Goal: Transaction & Acquisition: Purchase product/service

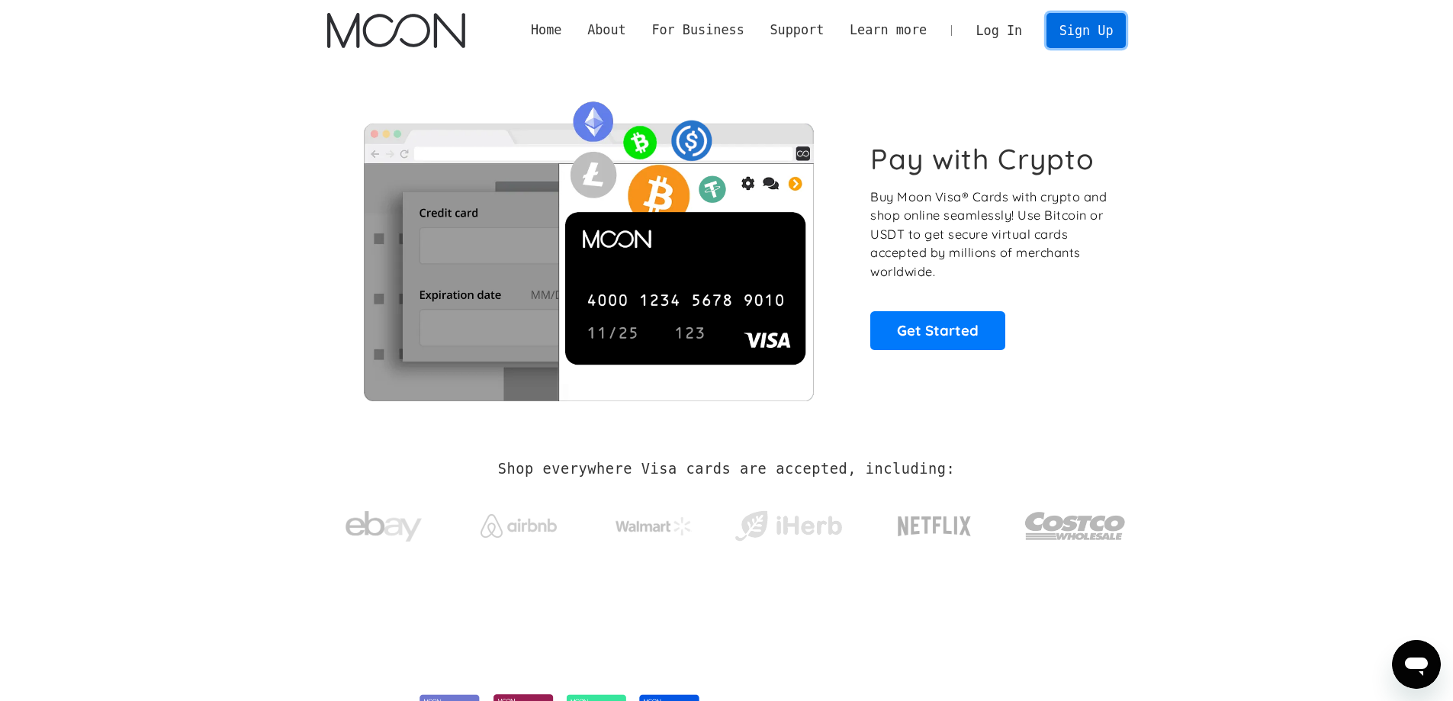
click at [1088, 36] on link "Sign Up" at bounding box center [1085, 30] width 79 height 34
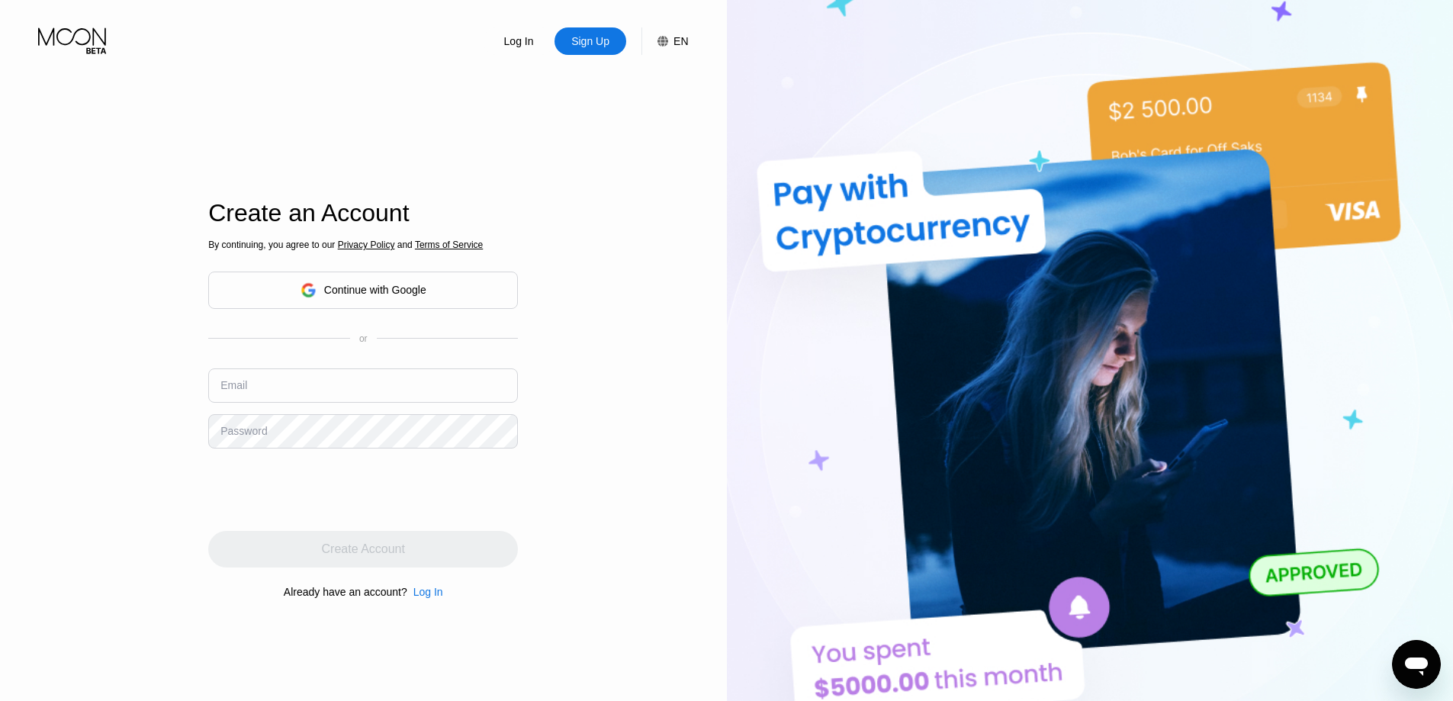
click at [352, 384] on input "text" at bounding box center [363, 385] width 310 height 34
type input "[EMAIL_ADDRESS][DOMAIN_NAME]"
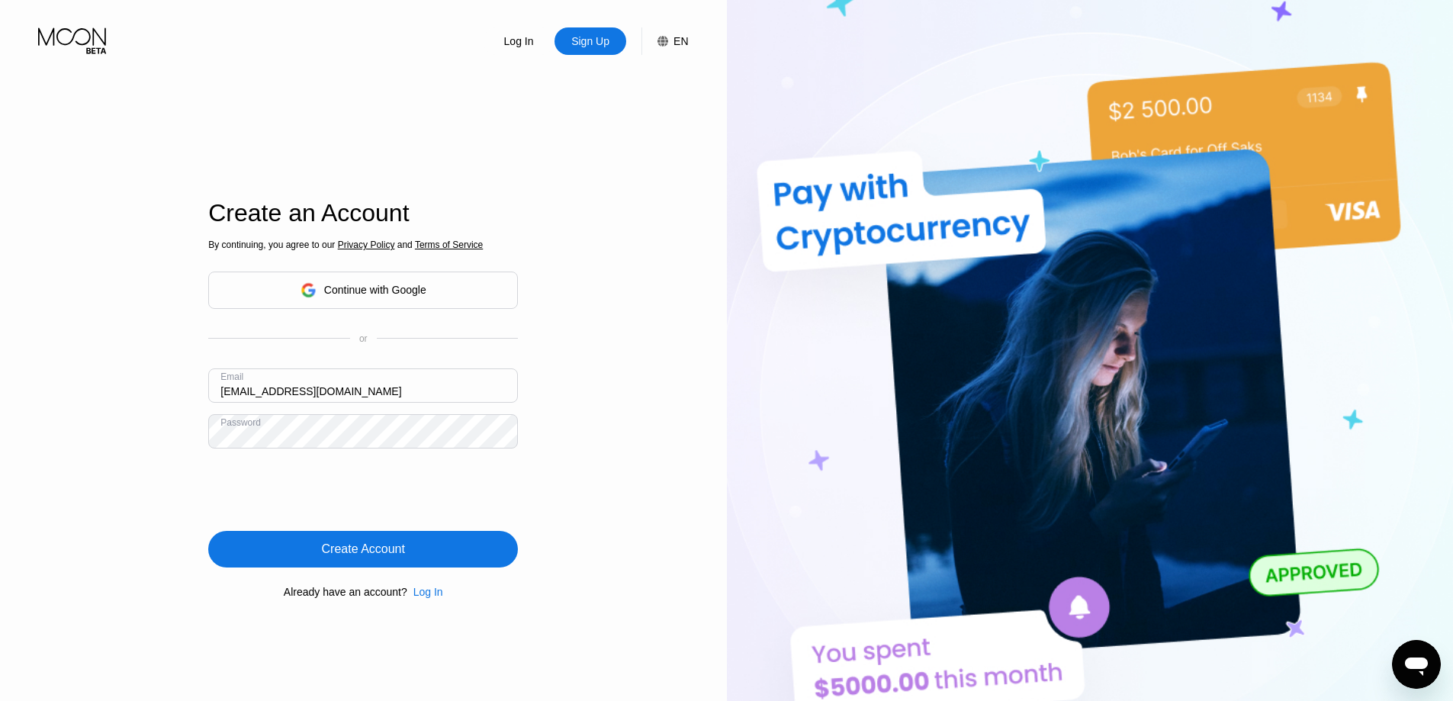
click at [413, 549] on div "Create Account" at bounding box center [363, 549] width 310 height 37
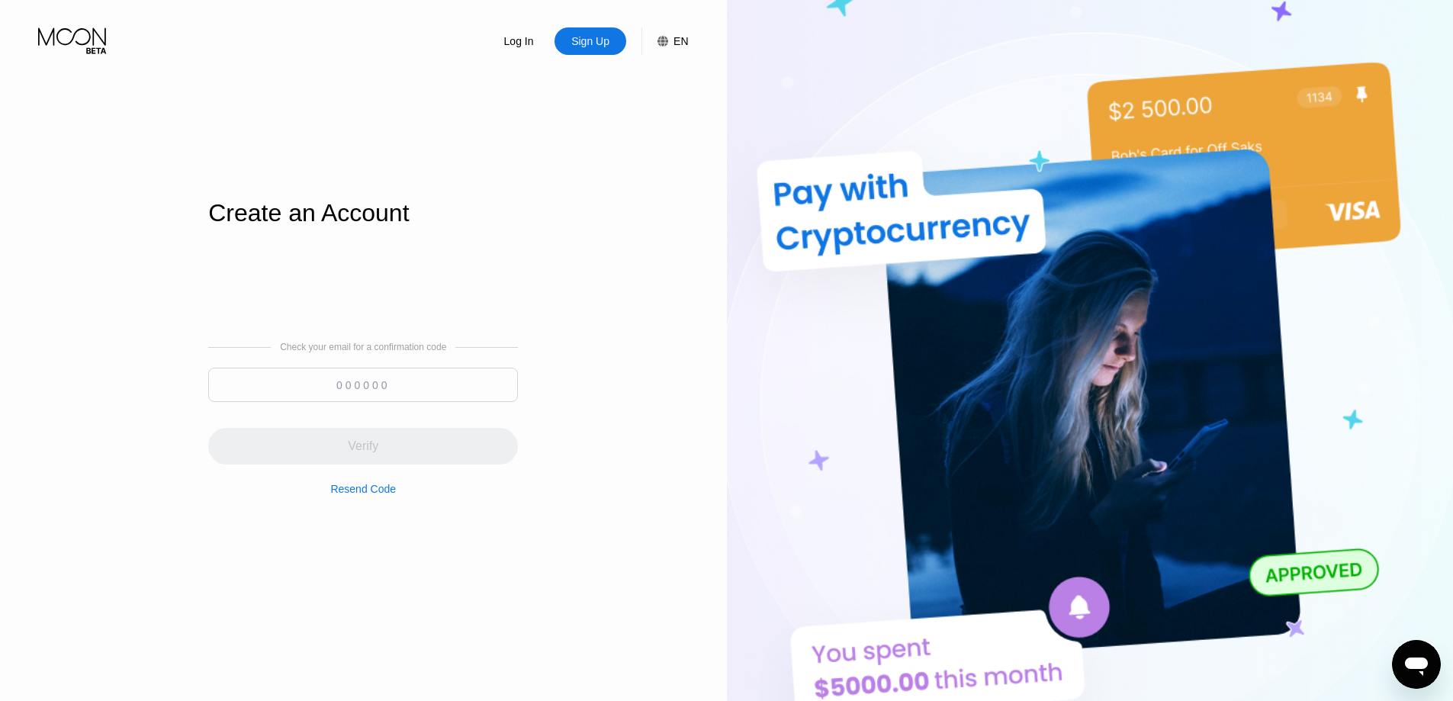
click at [367, 384] on input at bounding box center [363, 385] width 310 height 34
paste input "862821"
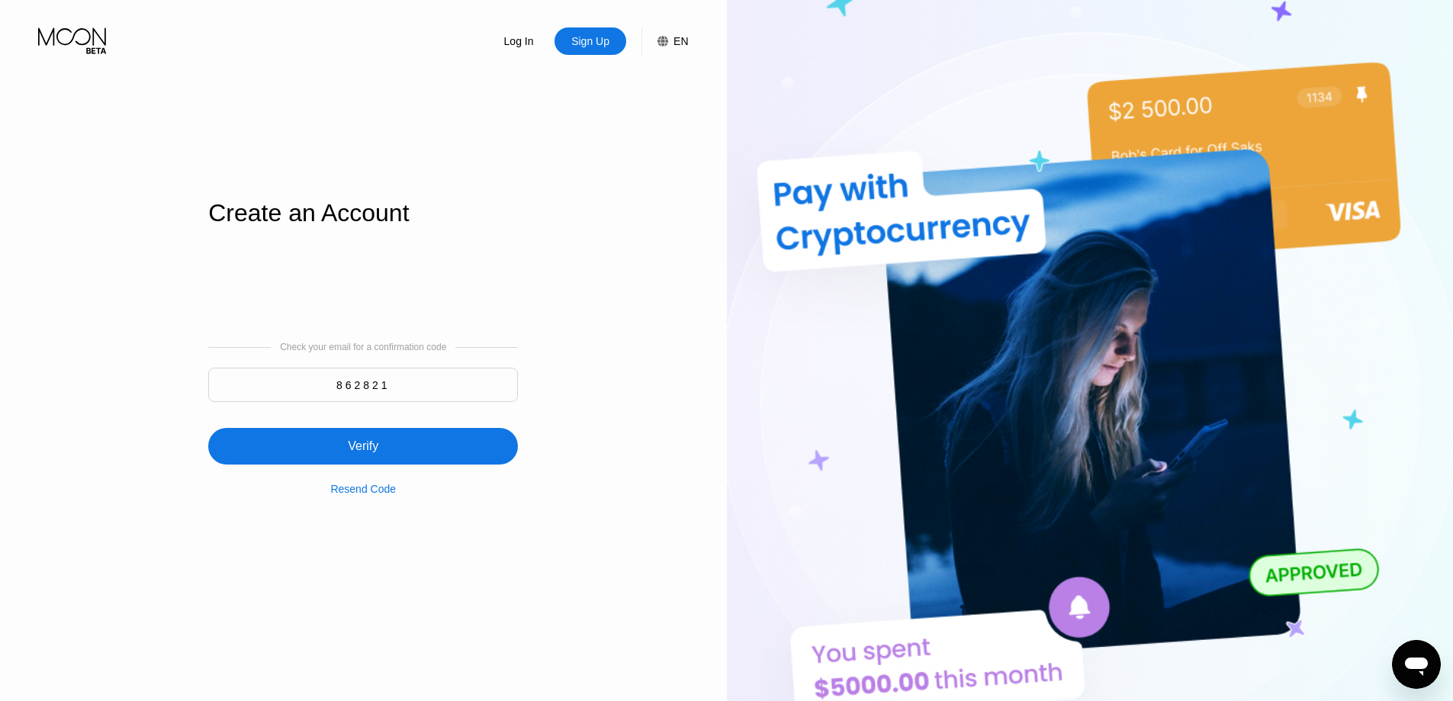
type input "862821"
click at [373, 448] on div "Verify" at bounding box center [363, 446] width 31 height 15
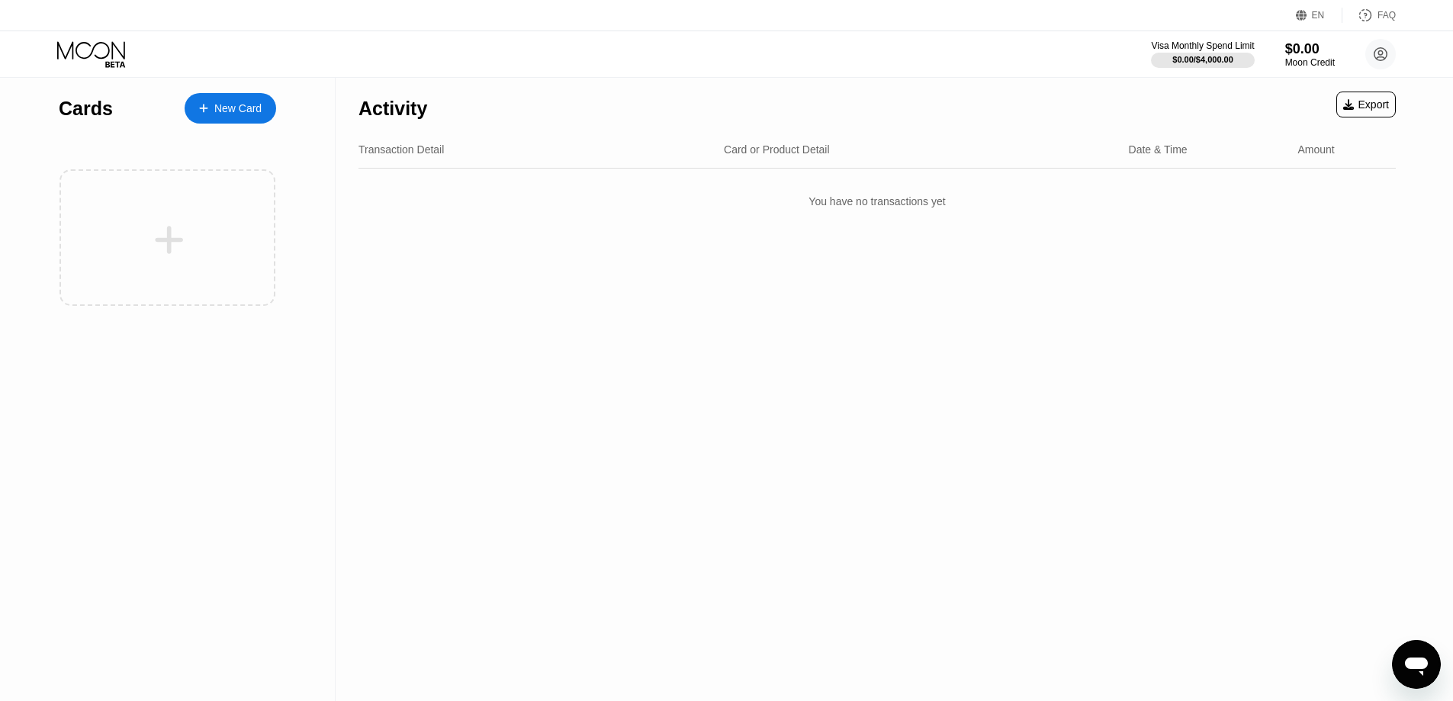
drag, startPoint x: 621, startPoint y: 277, endPoint x: 610, endPoint y: 275, distance: 10.8
click at [621, 277] on div "Activity Export Transaction Detail Card or Product Detail Date & Time Amount Yo…" at bounding box center [877, 389] width 1083 height 623
click at [264, 109] on div "New Card" at bounding box center [231, 108] width 92 height 31
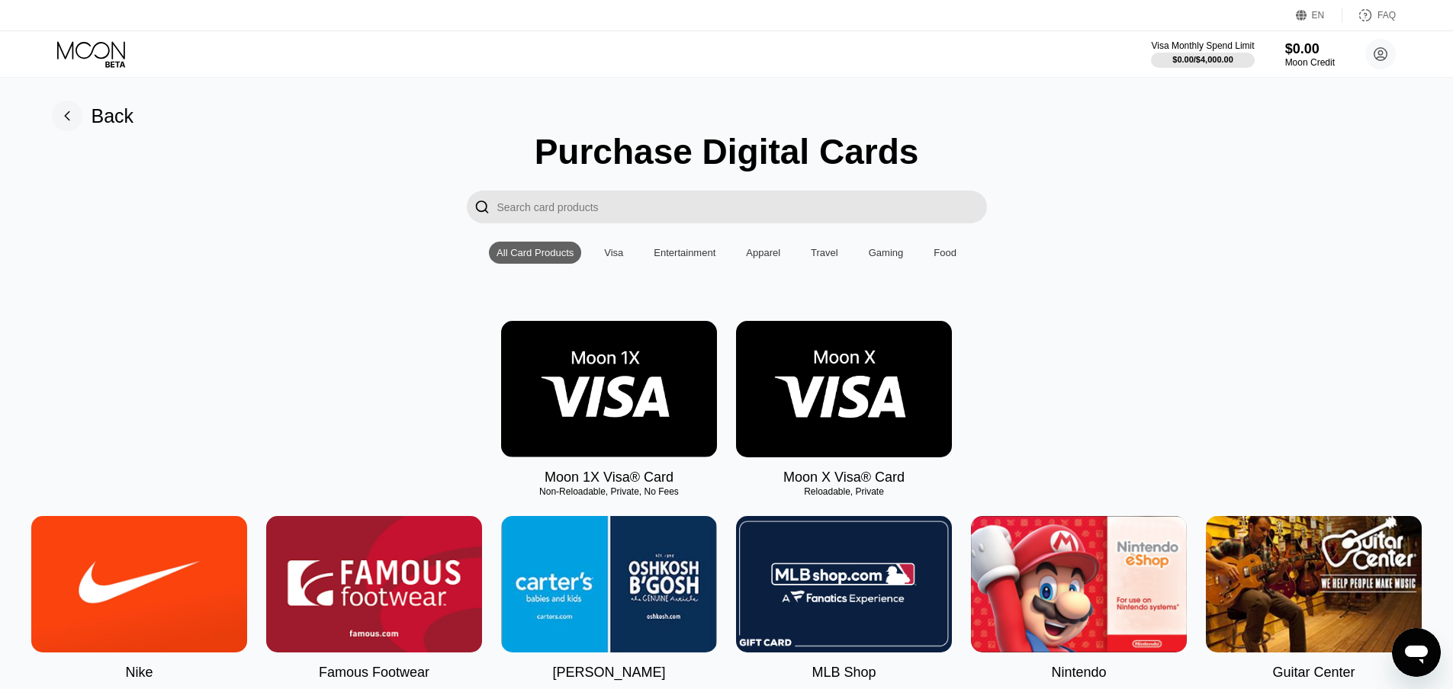
click at [858, 421] on img at bounding box center [844, 389] width 216 height 137
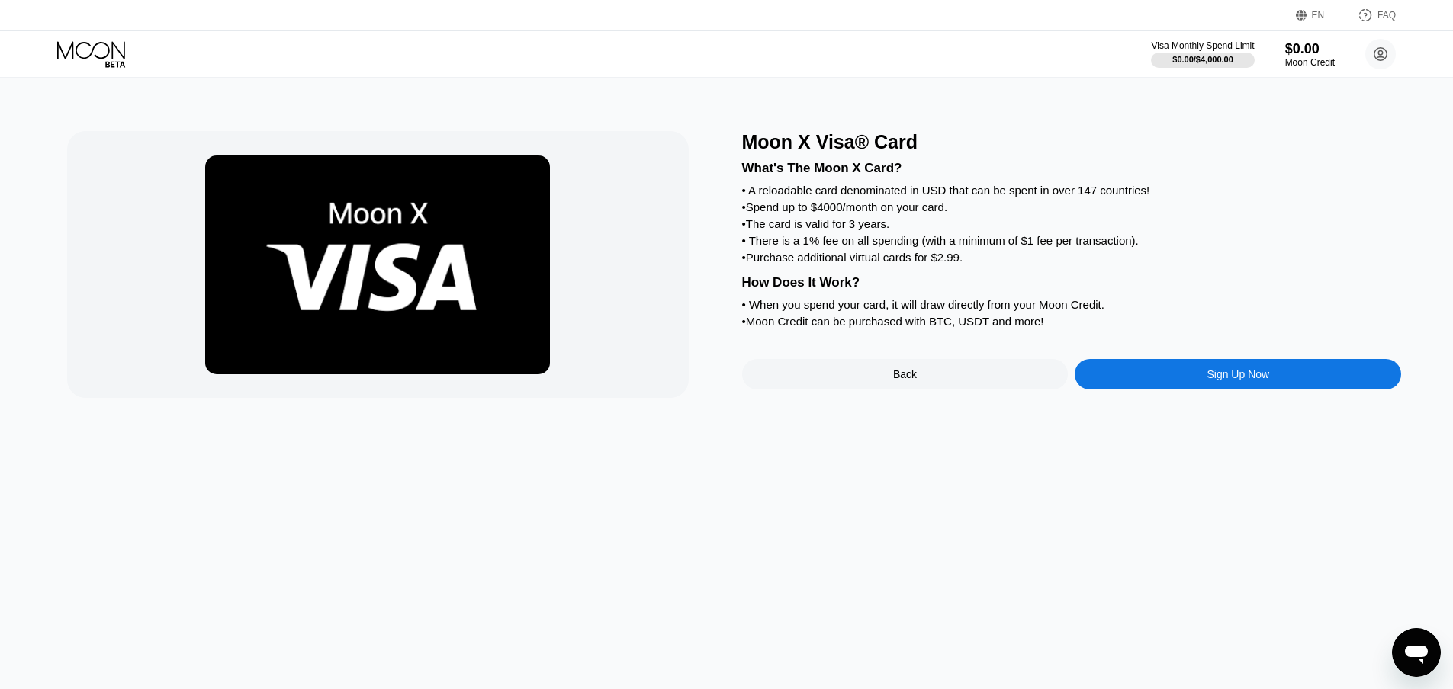
click at [1192, 390] on div "Sign Up Now" at bounding box center [1238, 374] width 326 height 31
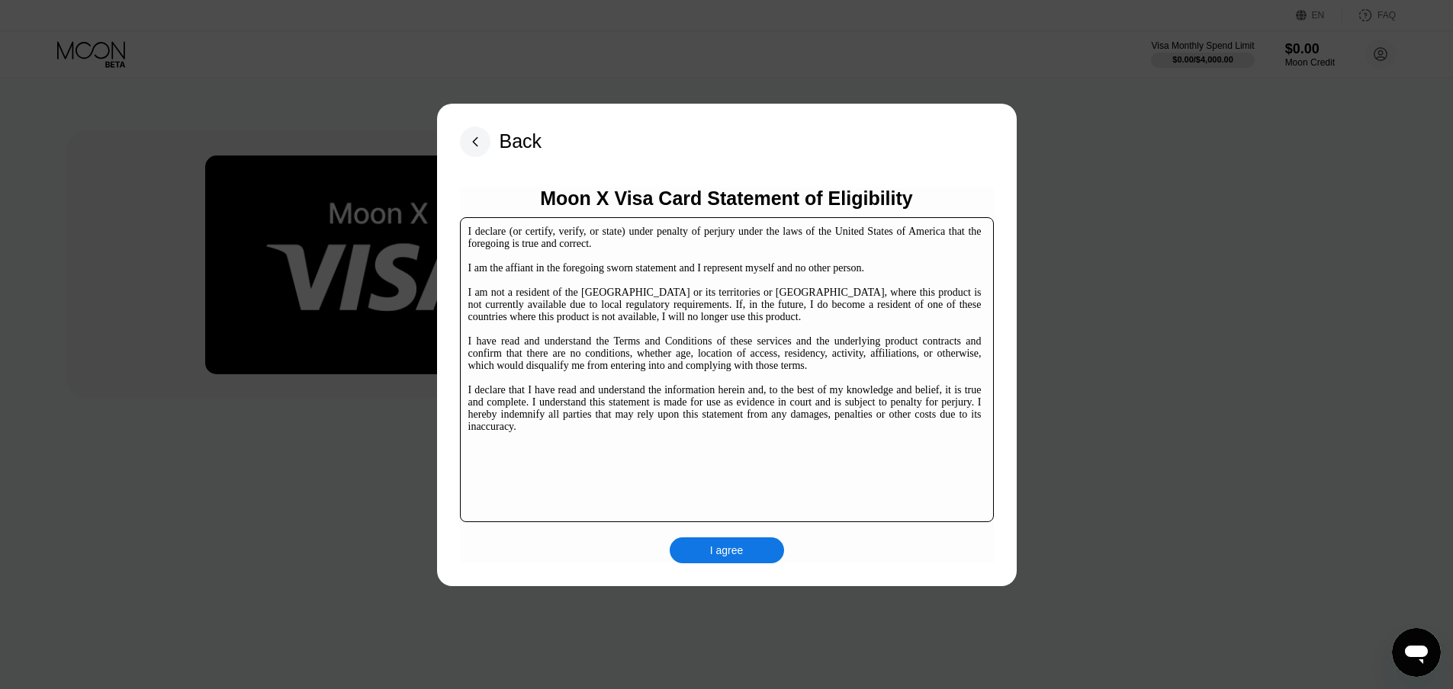
scroll to position [234, 0]
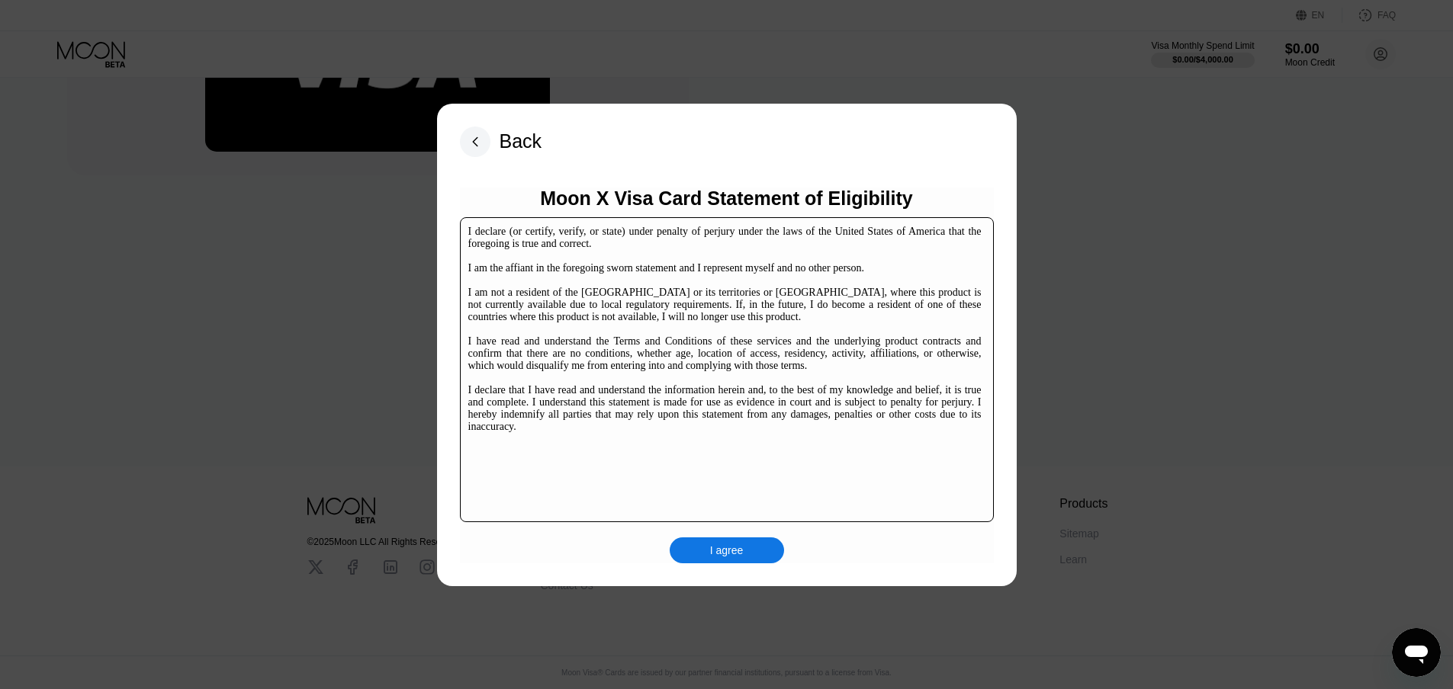
click at [721, 557] on div "I agree" at bounding box center [727, 551] width 34 height 14
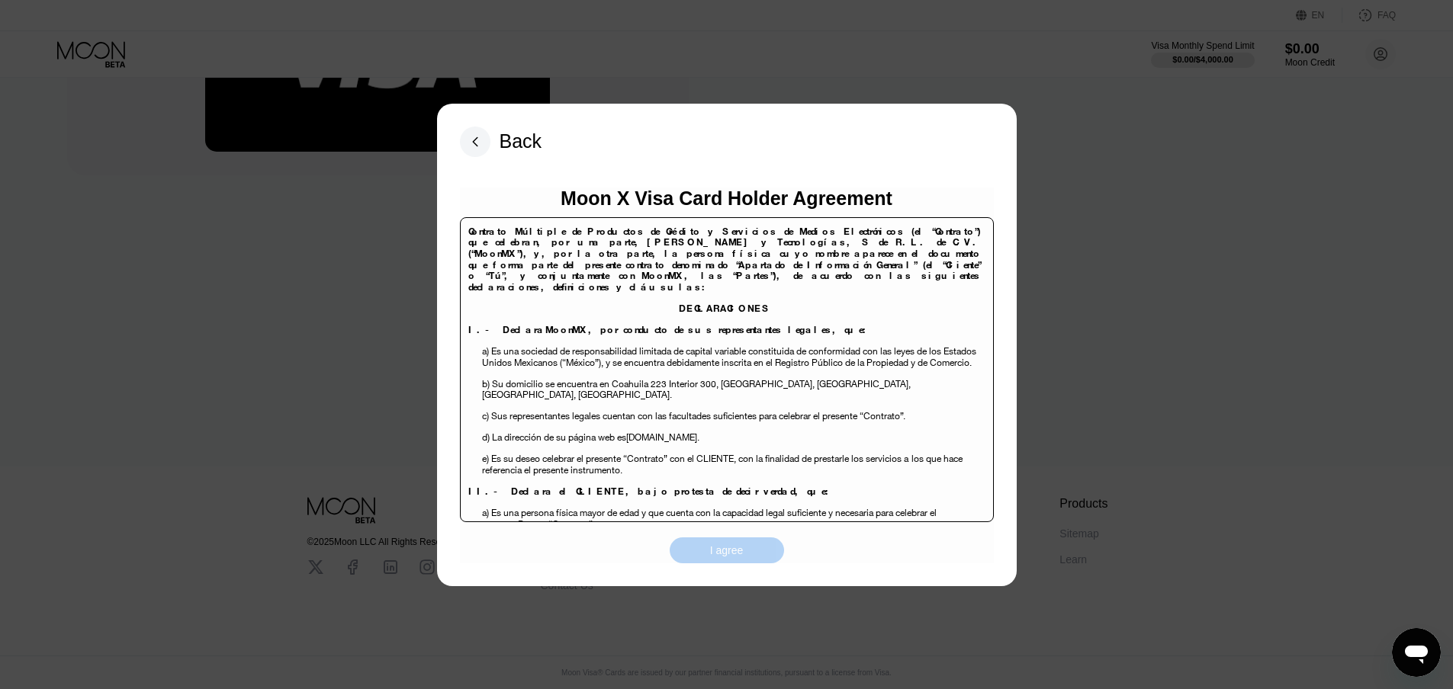
click at [734, 551] on div "I agree" at bounding box center [727, 551] width 34 height 14
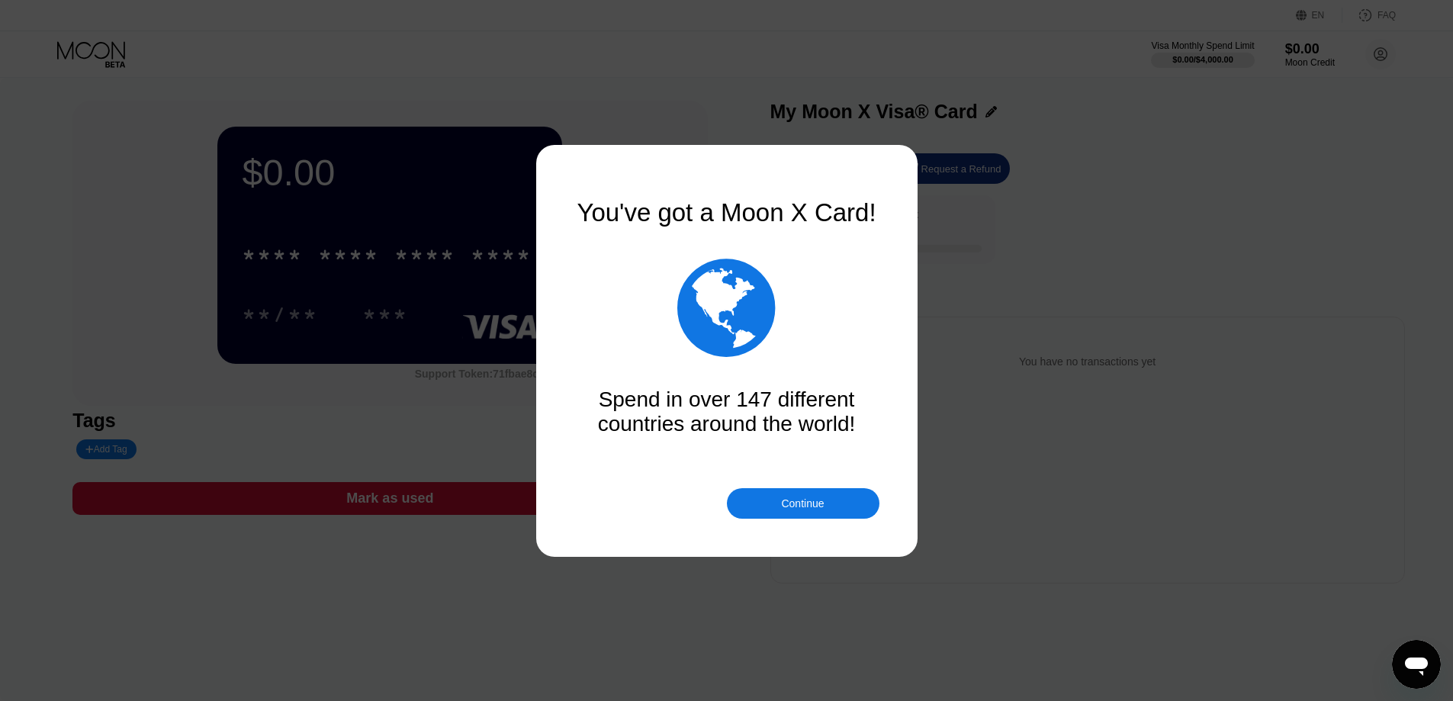
click at [809, 505] on div "Continue" at bounding box center [802, 503] width 43 height 12
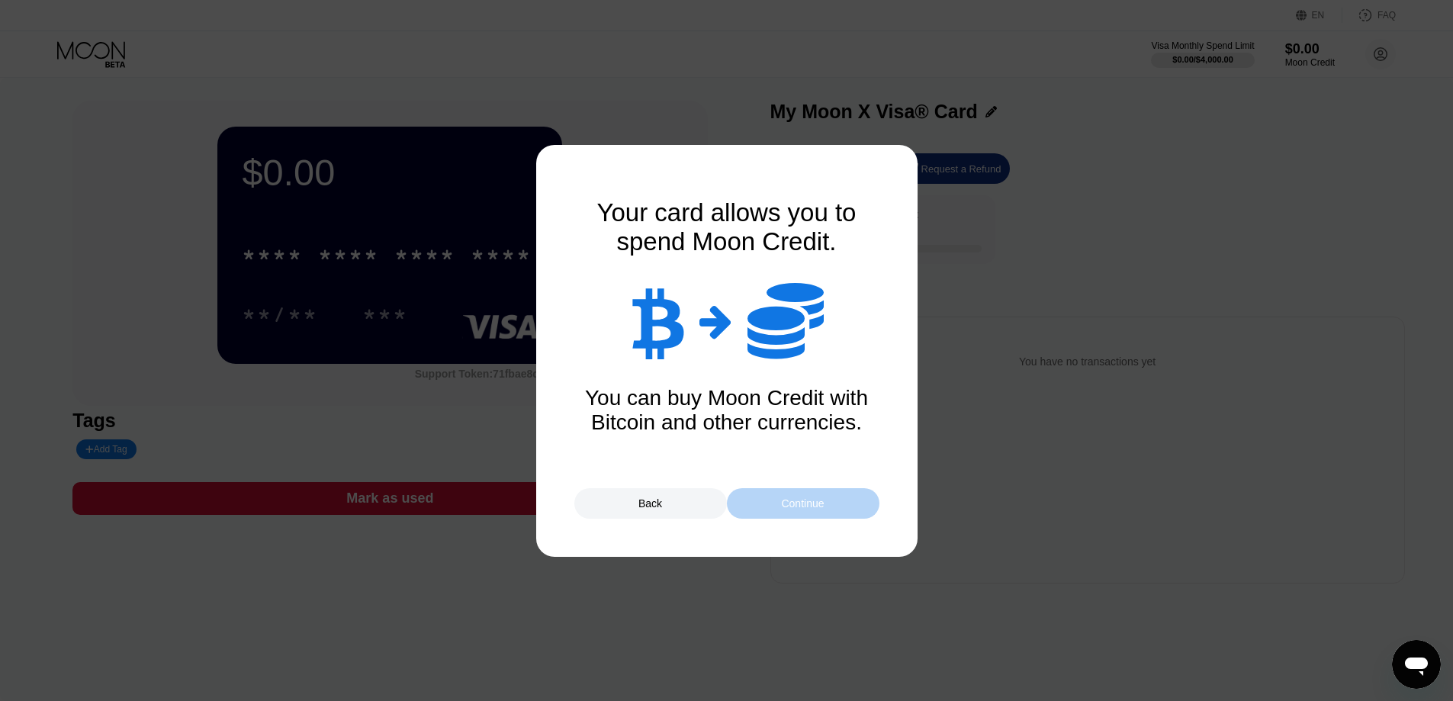
click at [814, 500] on div "Continue" at bounding box center [802, 503] width 43 height 12
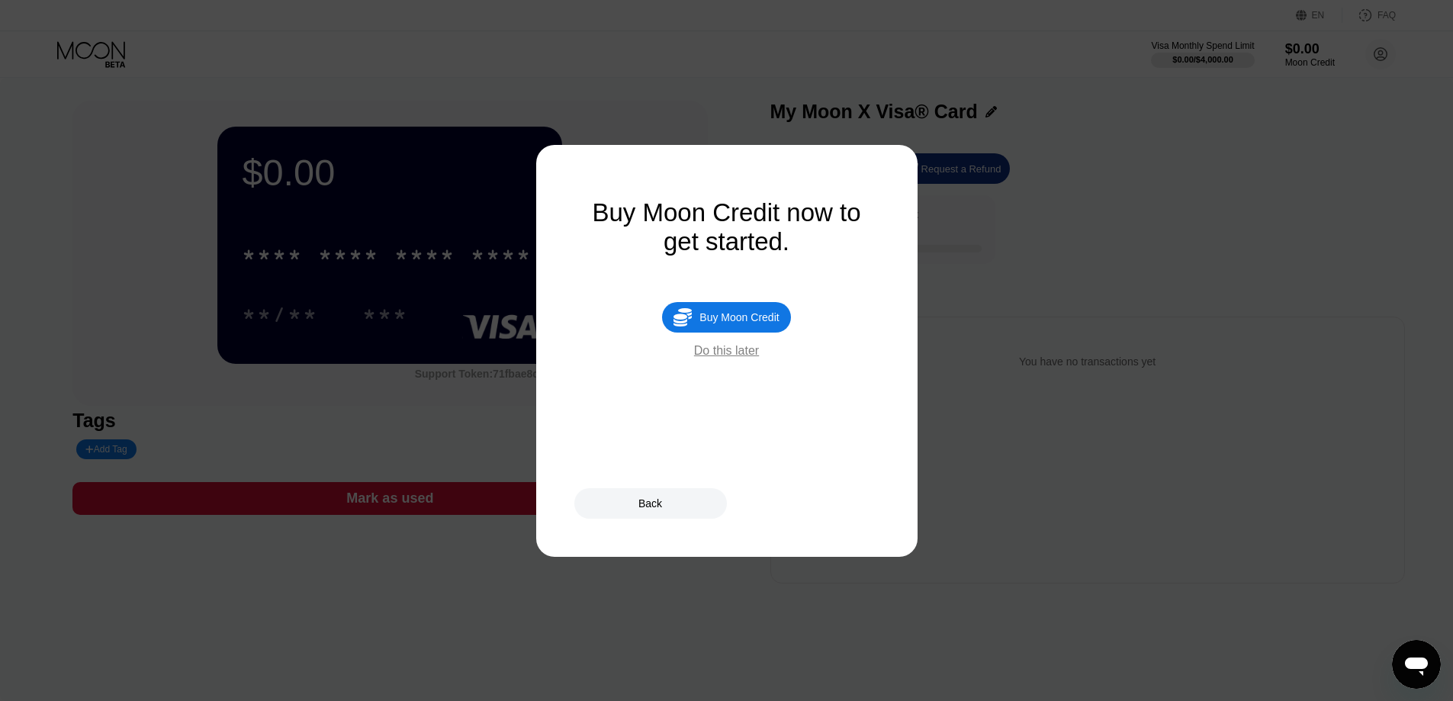
click at [757, 323] on div "Buy Moon Credit" at bounding box center [738, 317] width 79 height 12
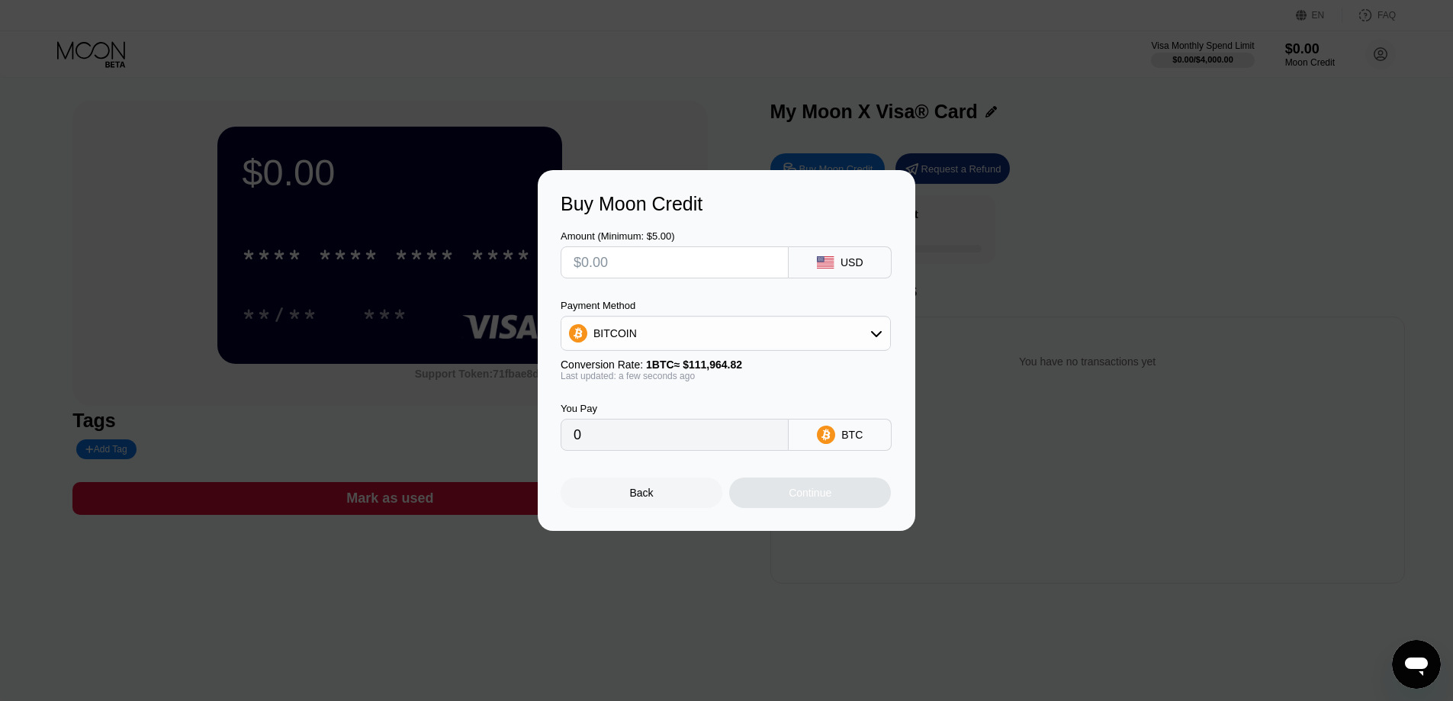
click at [720, 265] on input "text" at bounding box center [675, 262] width 202 height 31
type input "$30"
type input "0.00026795"
type input "$30"
click at [815, 499] on div "Continue" at bounding box center [810, 493] width 43 height 12
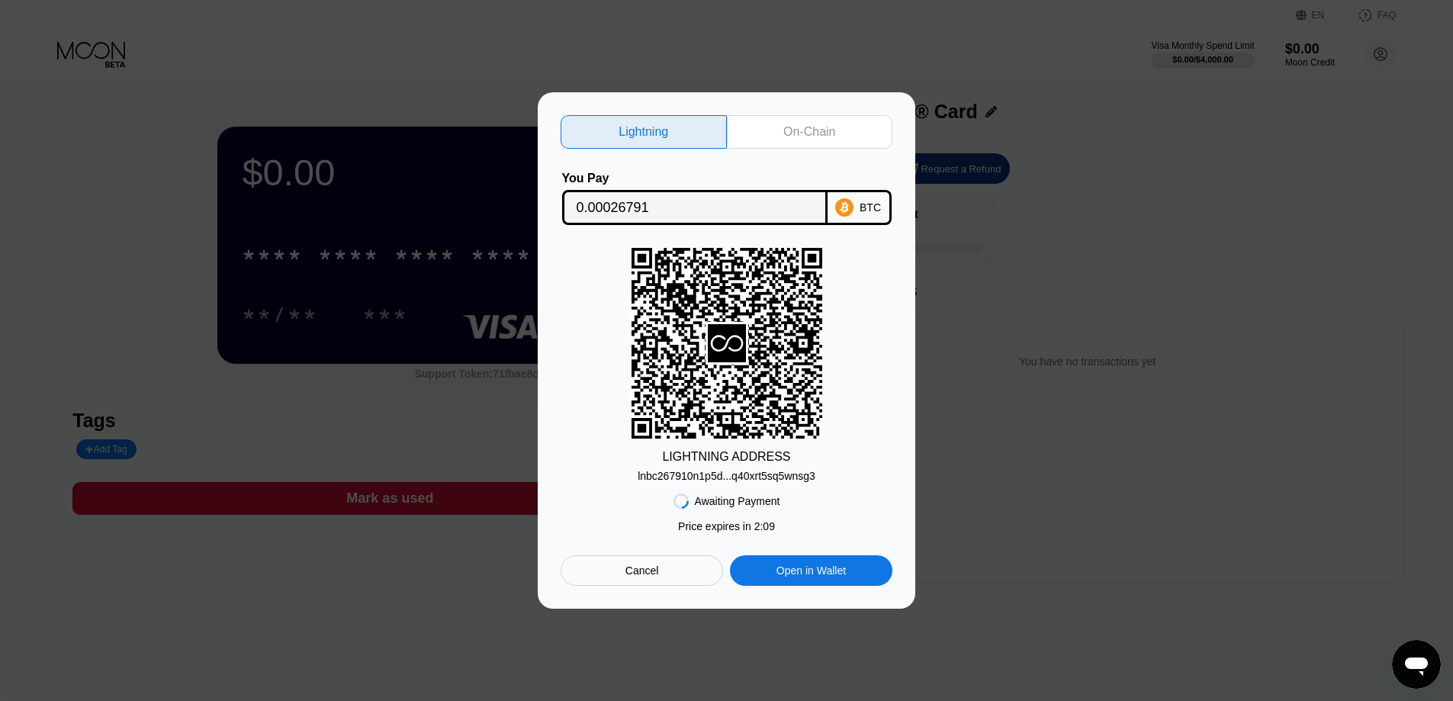
click at [736, 207] on input "0.00026791" at bounding box center [695, 207] width 236 height 31
click at [763, 474] on div "lnbc267910n1p5d...q40xrt5sq5wnsg3" at bounding box center [727, 476] width 178 height 12
click at [784, 129] on div "On-Chain" at bounding box center [809, 131] width 52 height 15
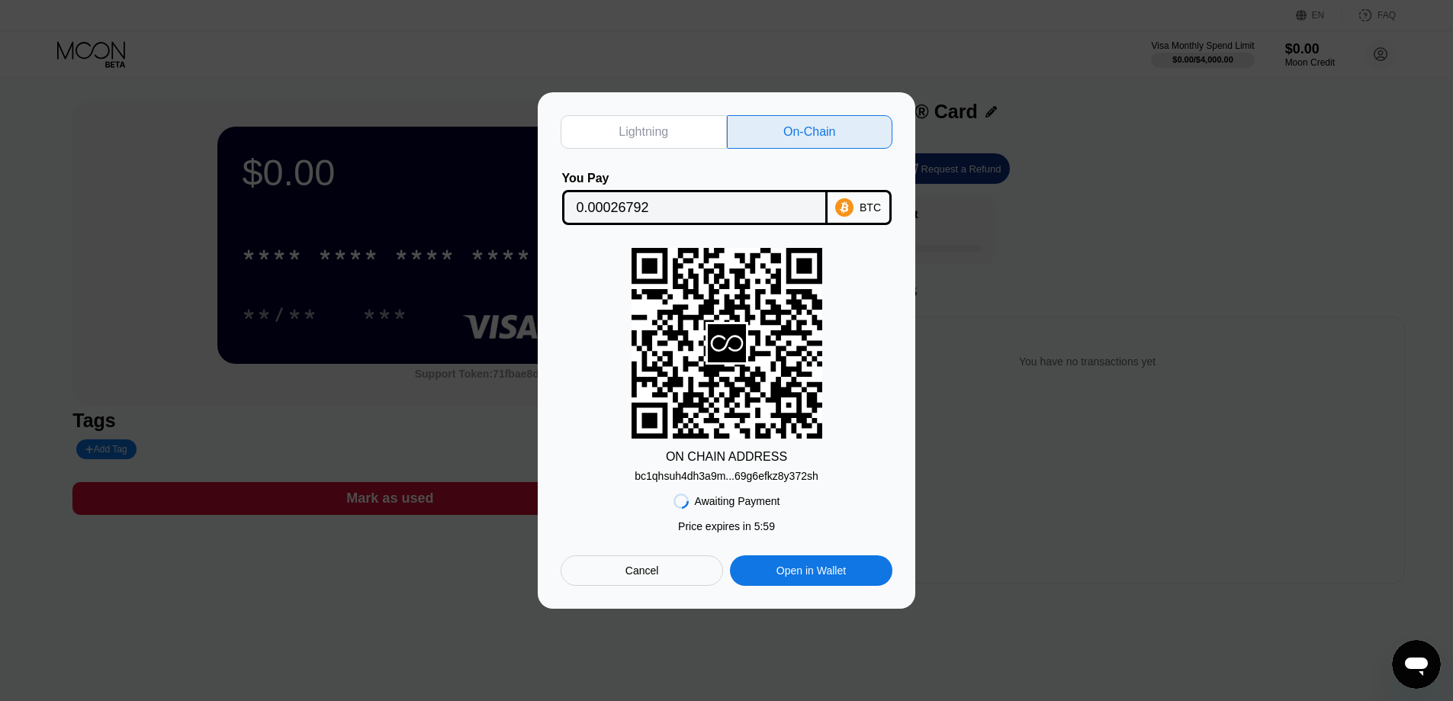
click at [760, 477] on div "bc1qhsuh4dh3a9m...69g6efkz8y372sh" at bounding box center [727, 476] width 184 height 12
click at [644, 201] on input "0.00026792" at bounding box center [695, 207] width 236 height 31
click at [881, 471] on div "ON CHAIN ADDRESS bc1qhsuh4dh3a9m...69g6efkz8y372sh" at bounding box center [727, 365] width 332 height 234
click at [864, 361] on div "ON CHAIN ADDRESS bc1qhsuh4dh3a9m...69g6efkz8y372sh" at bounding box center [727, 365] width 332 height 234
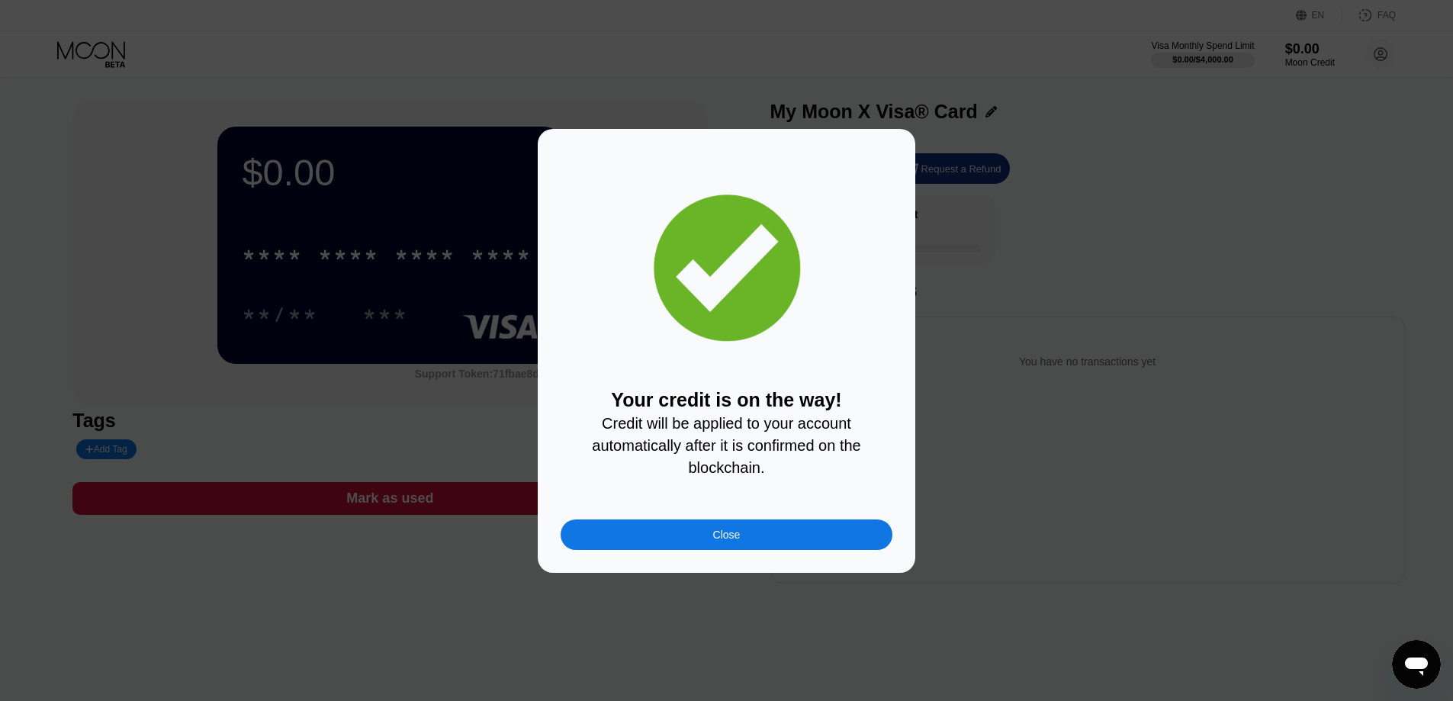
click at [757, 540] on div "Close" at bounding box center [727, 534] width 332 height 31
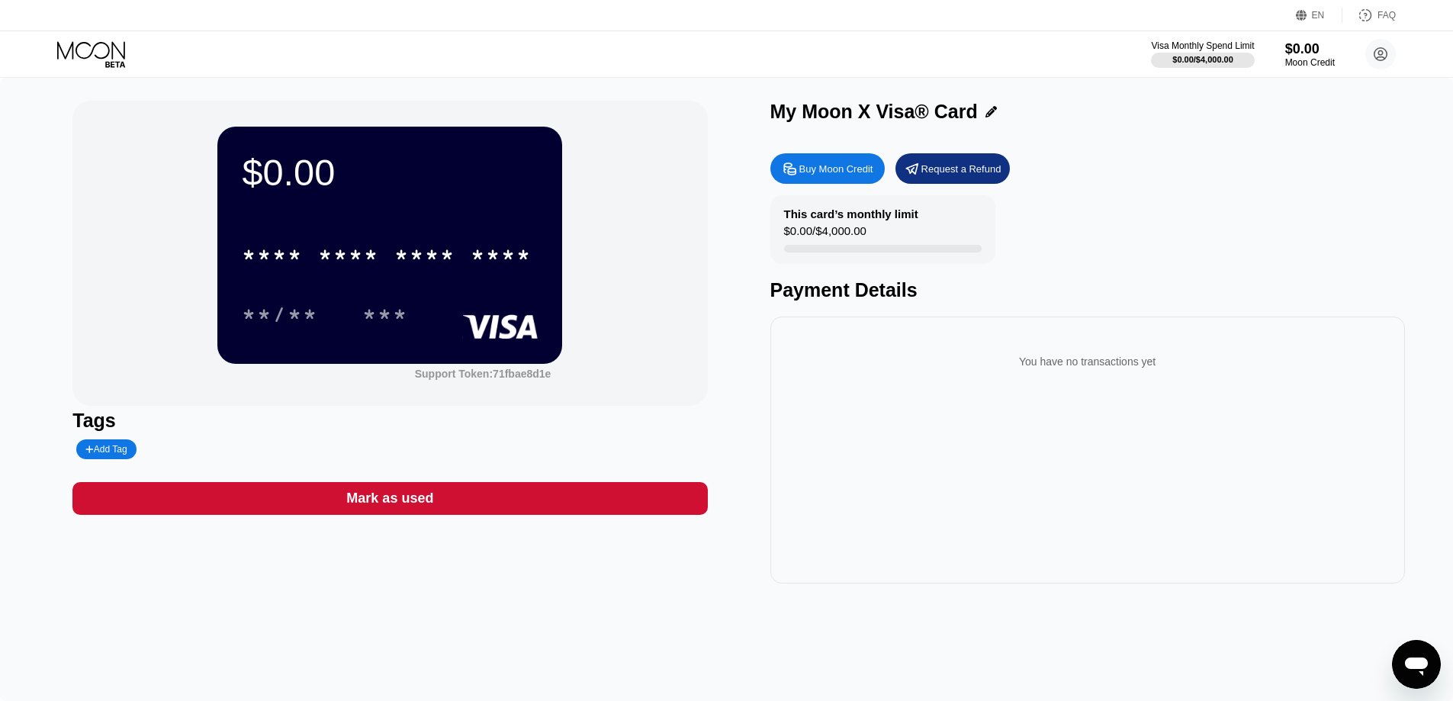
click at [1107, 269] on div "This card’s monthly limit $0.00 / $4,000.00 Payment Details" at bounding box center [1087, 248] width 635 height 106
click at [1194, 210] on div "This card’s monthly limit $0.00 / $4,000.00 Payment Details" at bounding box center [1087, 248] width 635 height 106
click at [357, 309] on div "***" at bounding box center [385, 314] width 69 height 38
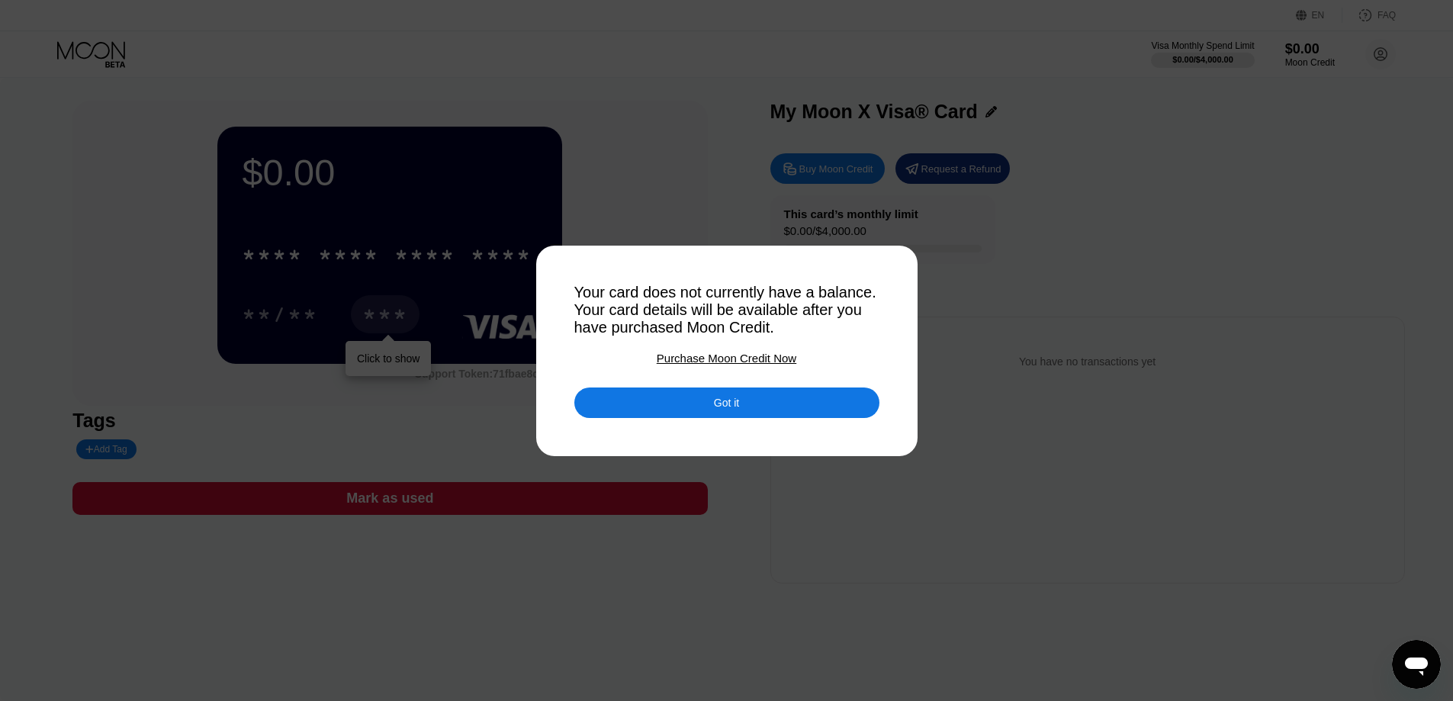
click at [731, 410] on div "Got it" at bounding box center [726, 403] width 25 height 14
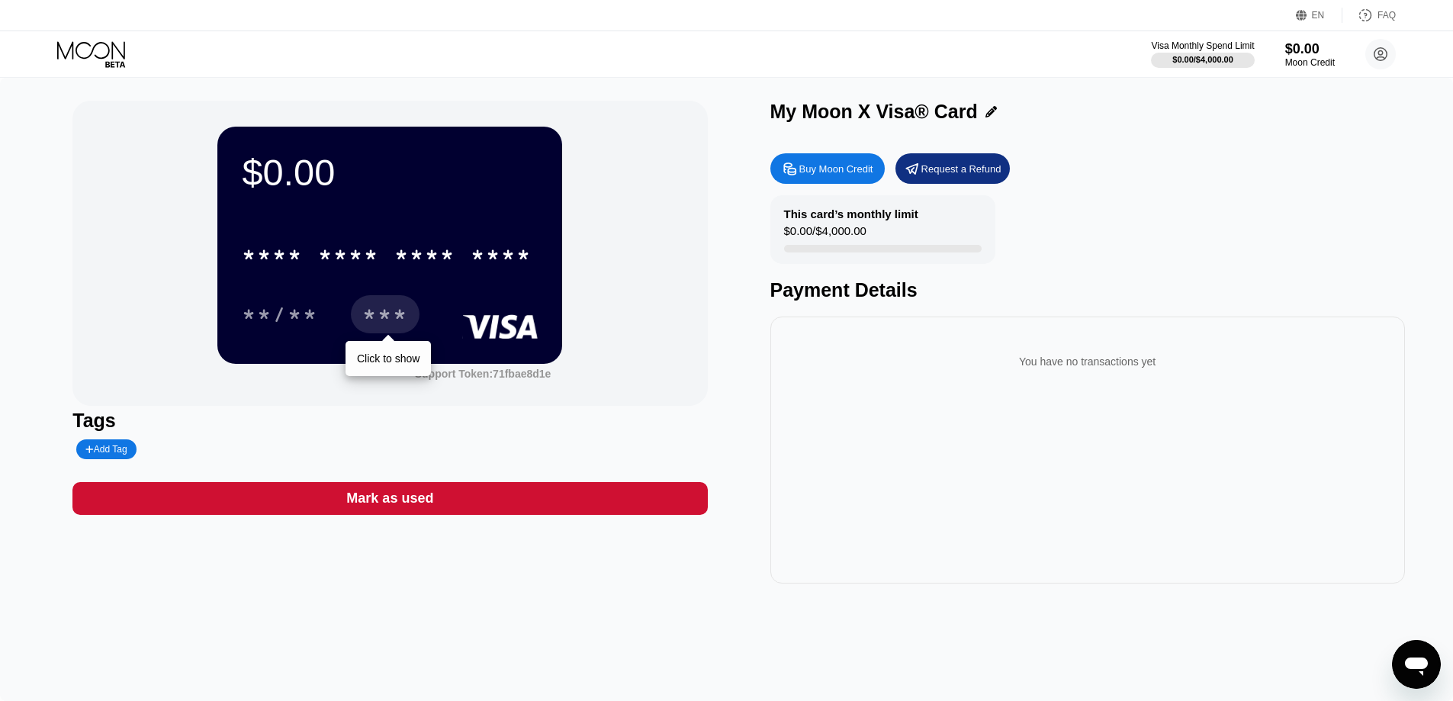
click at [1271, 261] on div "This card’s monthly limit $0.00 / $4,000.00 Payment Details" at bounding box center [1087, 248] width 635 height 106
click at [1377, 59] on icon at bounding box center [1381, 54] width 8 height 8
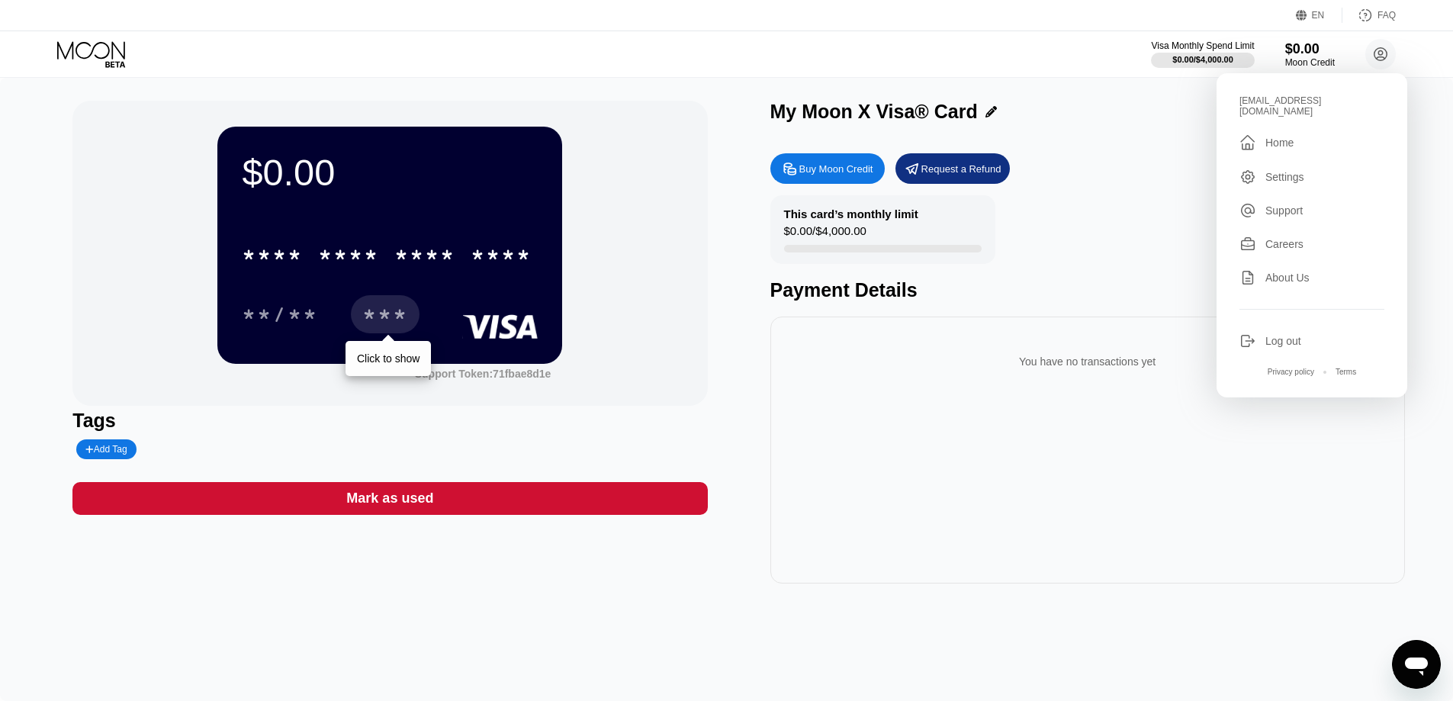
click at [1290, 137] on div "Home" at bounding box center [1279, 143] width 28 height 12
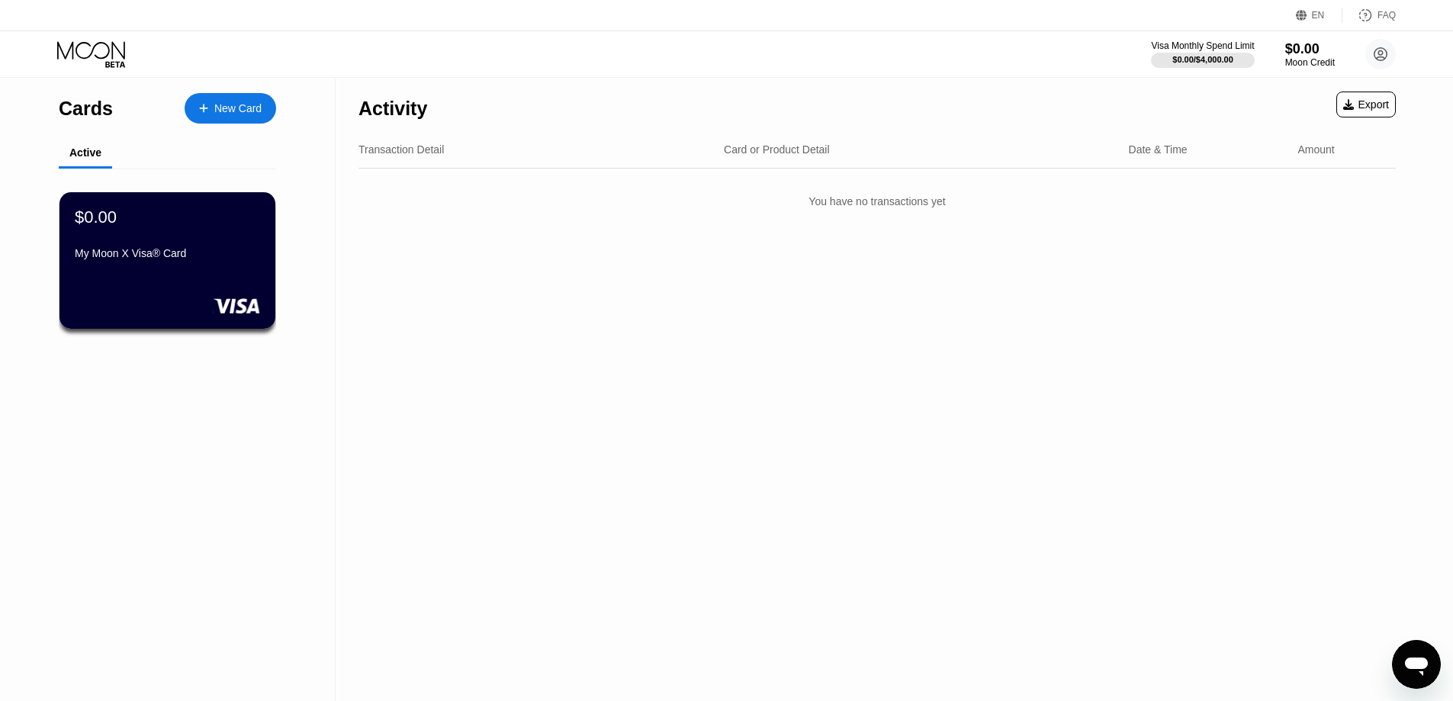
click at [1184, 292] on div "Activity Export Transaction Detail Card or Product Detail Date & Time Amount Yo…" at bounding box center [877, 389] width 1083 height 623
click at [1107, 228] on div "Activity Export Transaction Detail Card or Product Detail Date & Time Amount Yo…" at bounding box center [877, 389] width 1083 height 623
click at [1383, 52] on icon at bounding box center [1381, 54] width 8 height 8
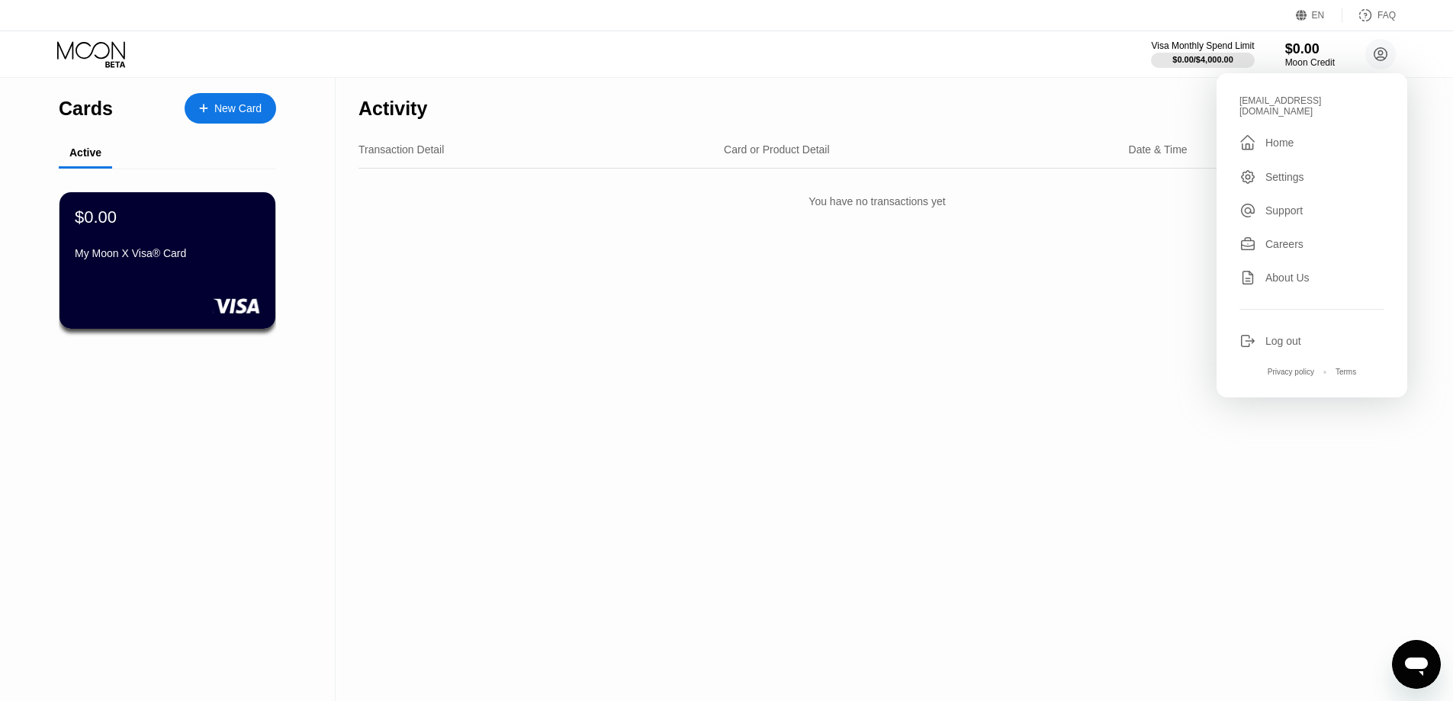
click at [1293, 171] on div "Settings" at bounding box center [1284, 177] width 39 height 12
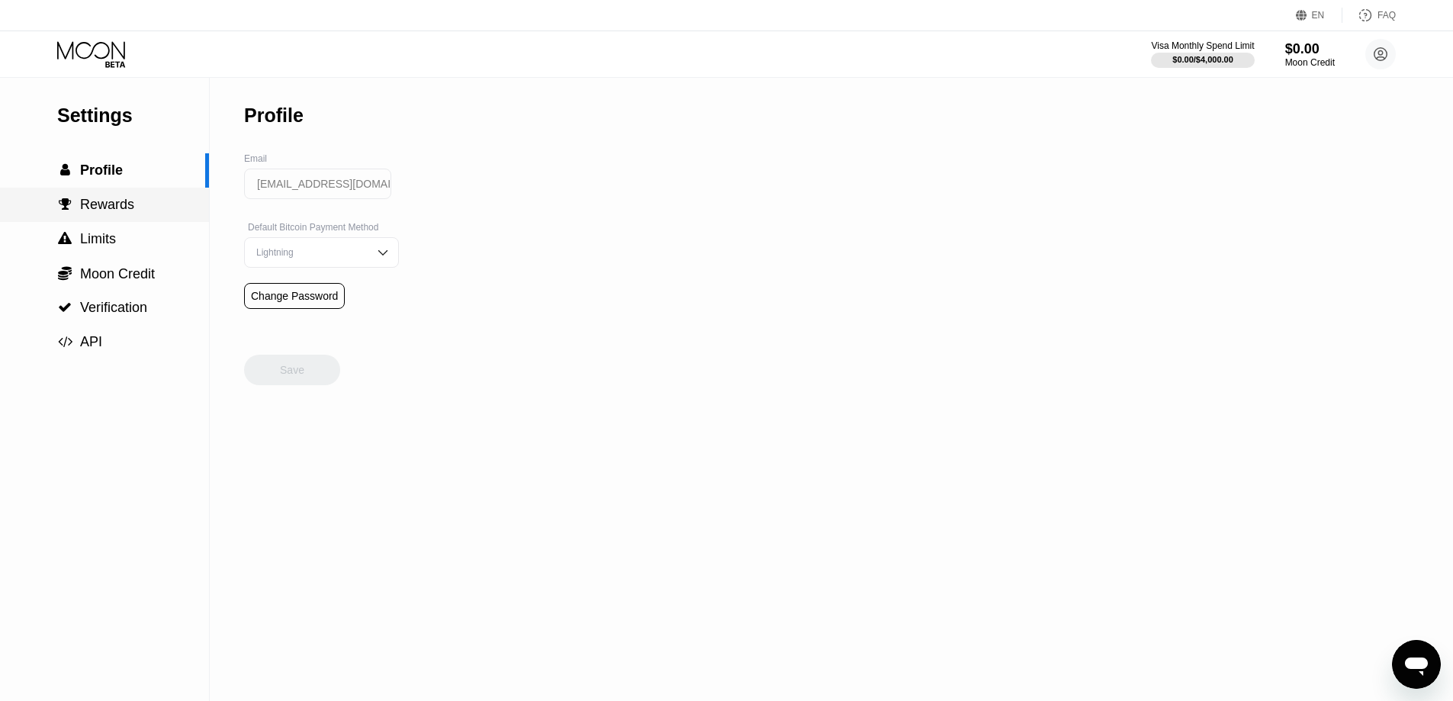
click at [129, 212] on span "Rewards" at bounding box center [107, 204] width 54 height 15
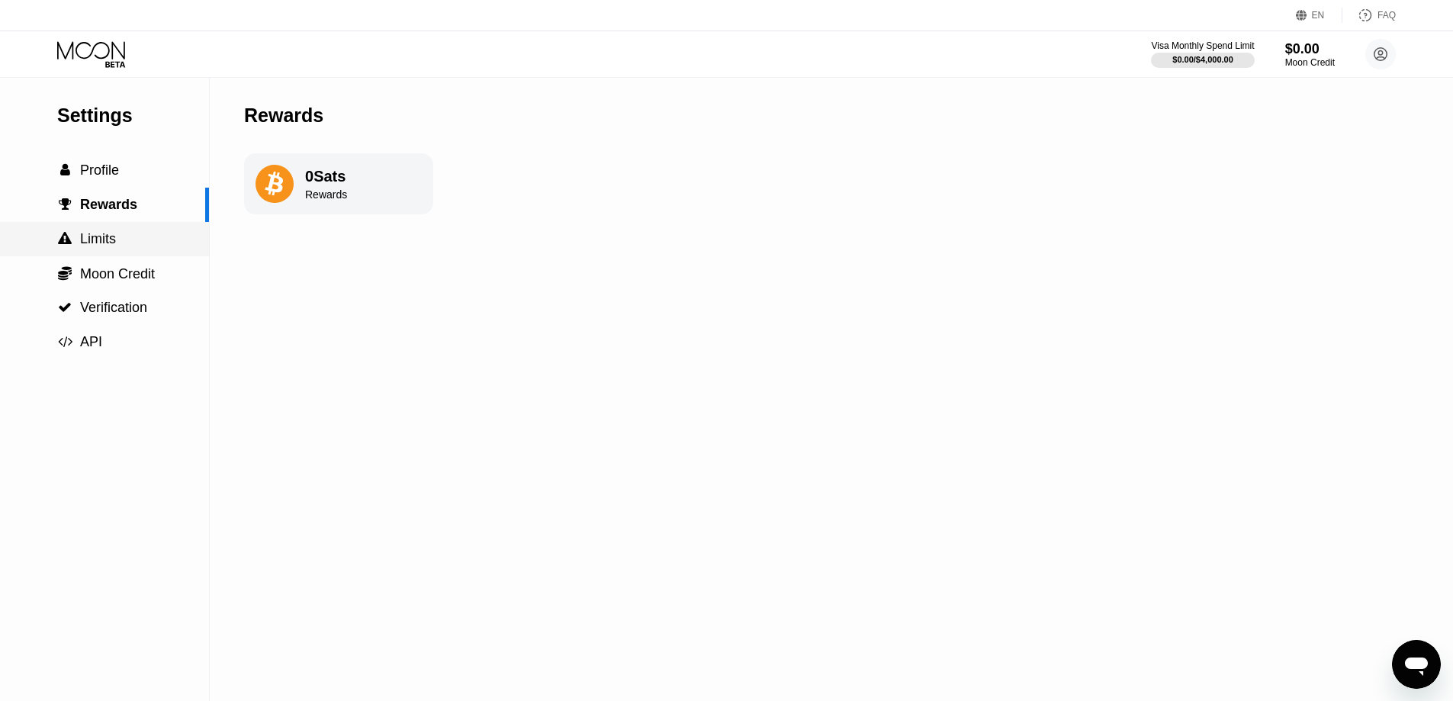
click at [122, 243] on div " Limits" at bounding box center [104, 239] width 209 height 16
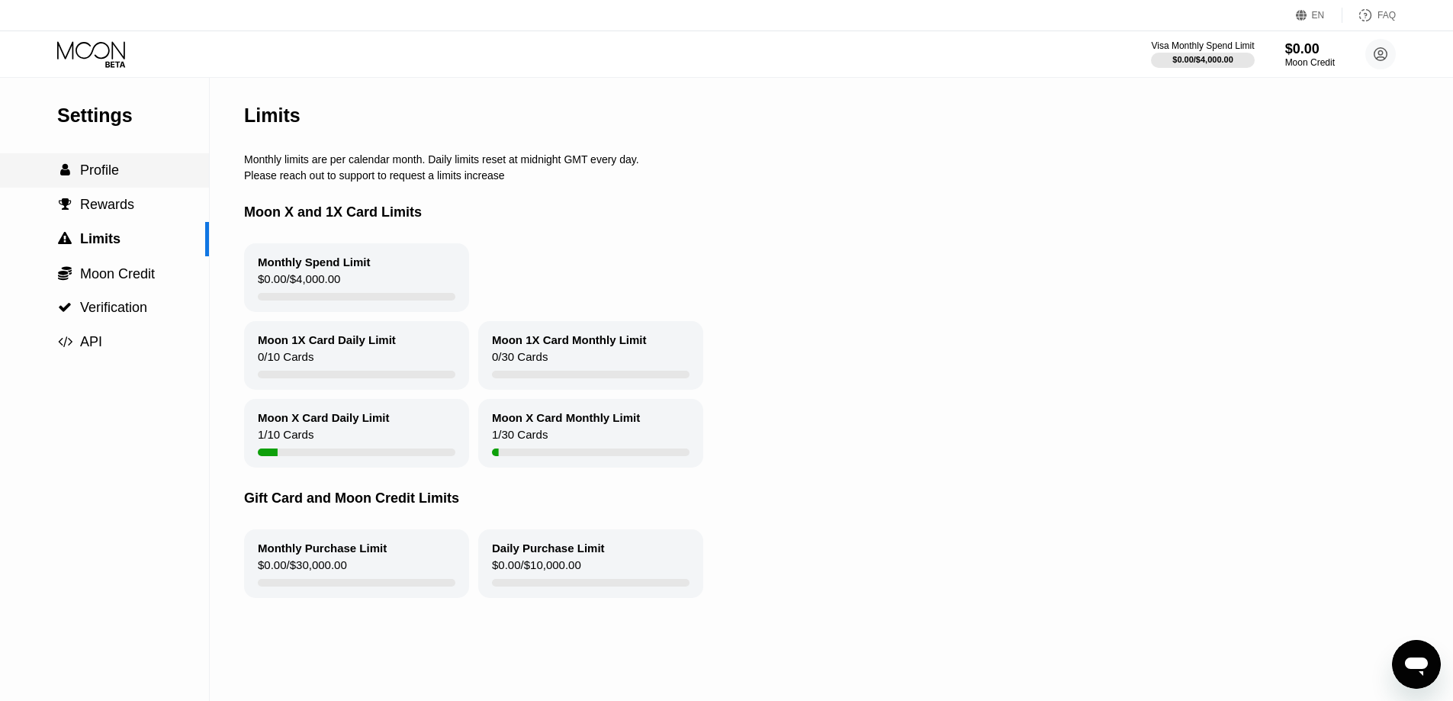
click at [93, 167] on span "Profile" at bounding box center [99, 169] width 39 height 15
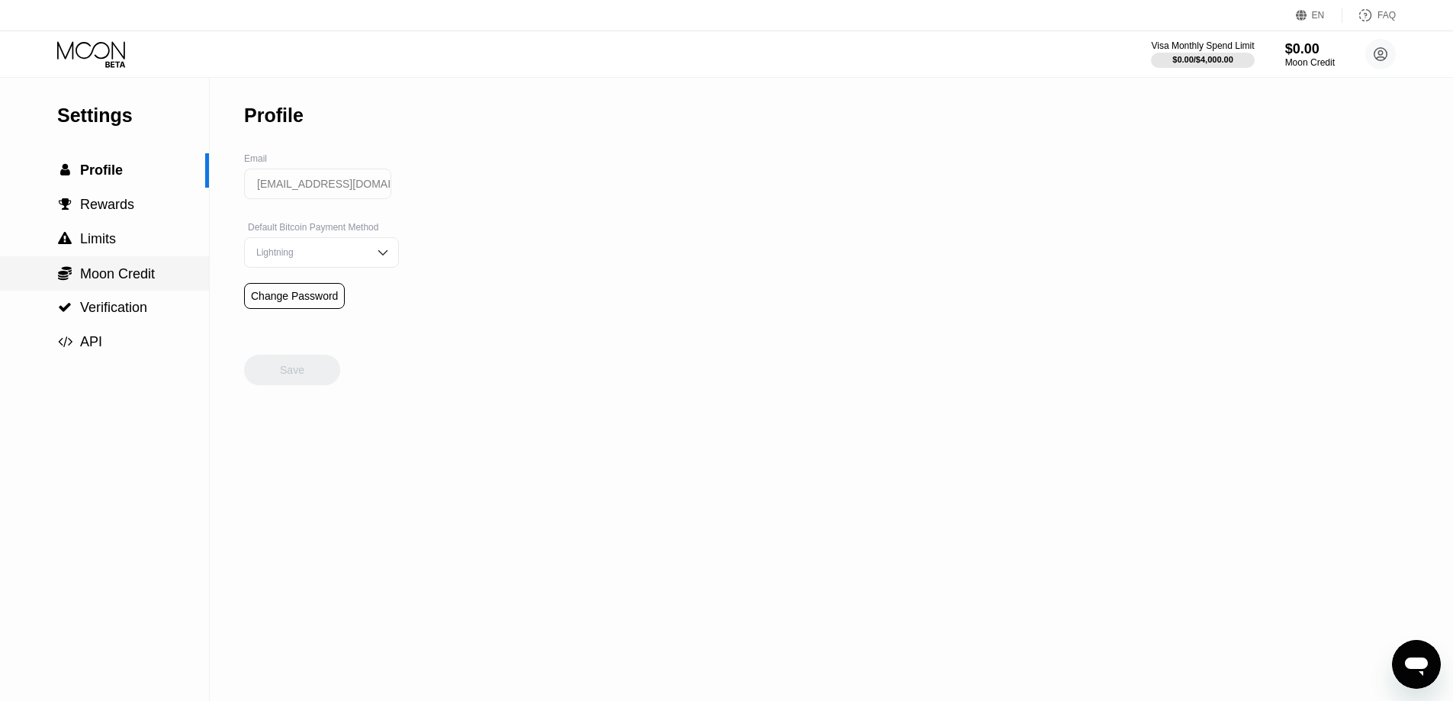
click at [113, 281] on span "Moon Credit" at bounding box center [117, 273] width 75 height 15
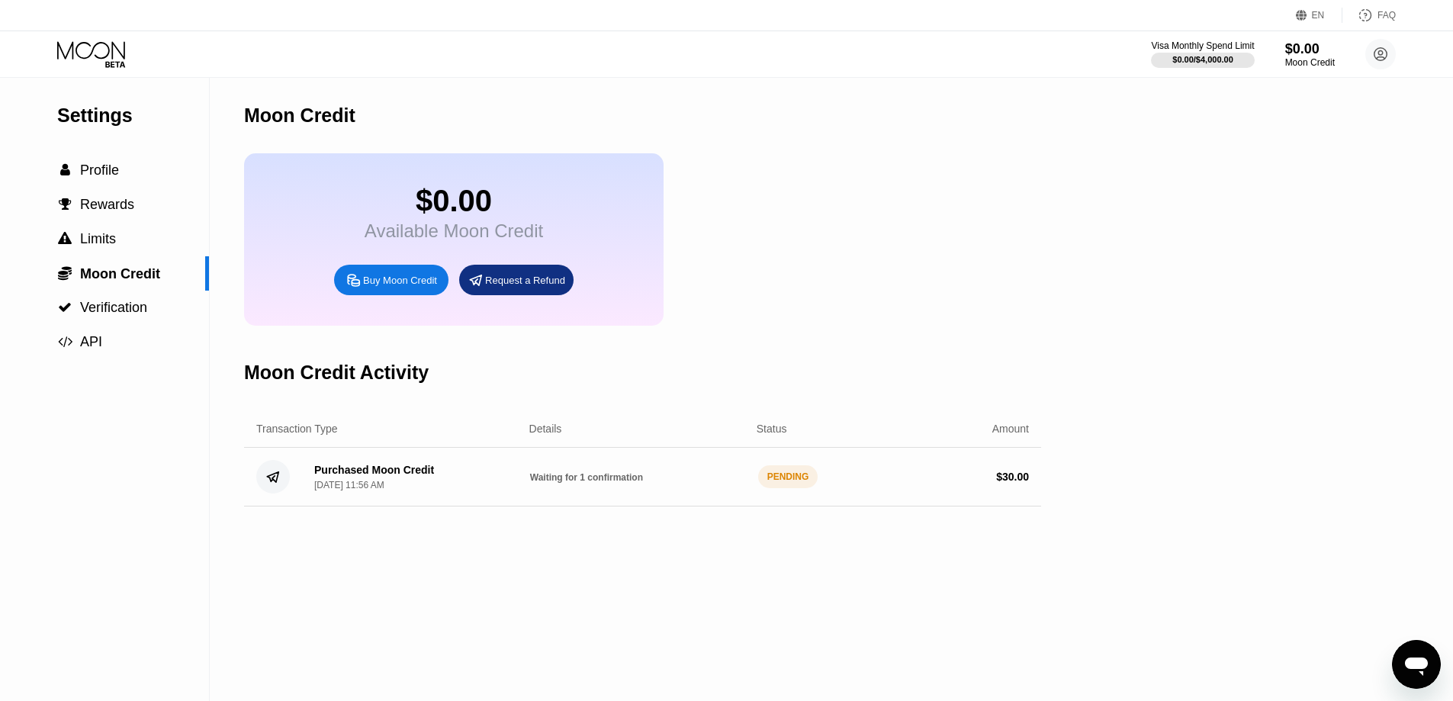
click at [784, 488] on div "PENDING" at bounding box center [788, 476] width 60 height 23
click at [909, 298] on div "$0.00 Available Moon Credit Buy Moon Credit Request a Refund" at bounding box center [642, 239] width 797 height 172
click at [917, 284] on div "$0.00 Available Moon Credit Buy Moon Credit Request a Refund" at bounding box center [642, 239] width 797 height 172
click at [910, 121] on div "Moon Credit" at bounding box center [642, 116] width 797 height 76
click at [826, 276] on div "$0.00 Available Moon Credit Buy Moon Credit Request a Refund" at bounding box center [642, 239] width 797 height 172
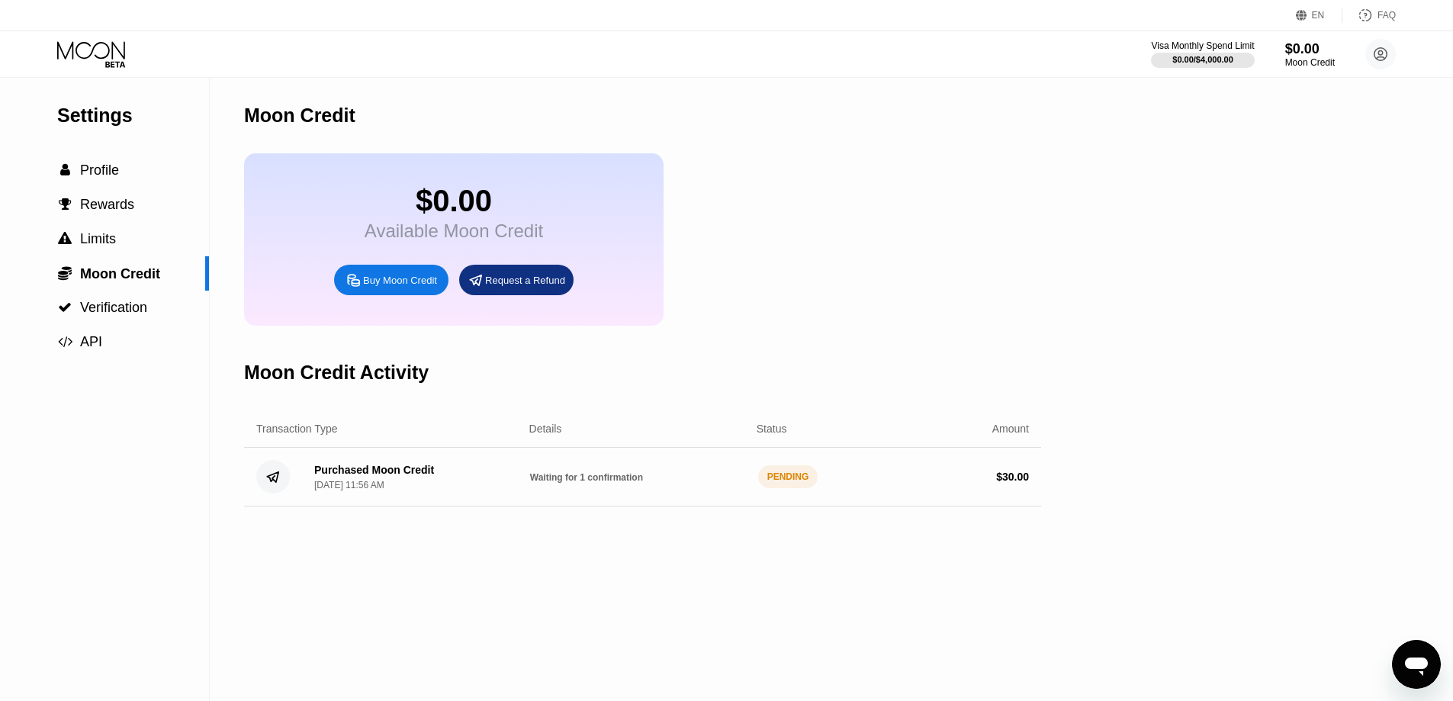
click at [882, 342] on div "Moon Credit $0.00 Available Moon Credit Buy Moon Credit Request a Refund Moon C…" at bounding box center [642, 389] width 797 height 623
click at [918, 266] on div "$0.00 Available Moon Credit Buy Moon Credit Request a Refund" at bounding box center [642, 239] width 797 height 172
click at [975, 291] on div "$30.01 Available Moon Credit Buy Moon Credit Request a Refund" at bounding box center [642, 239] width 797 height 172
click at [104, 245] on span "Limits" at bounding box center [98, 238] width 36 height 15
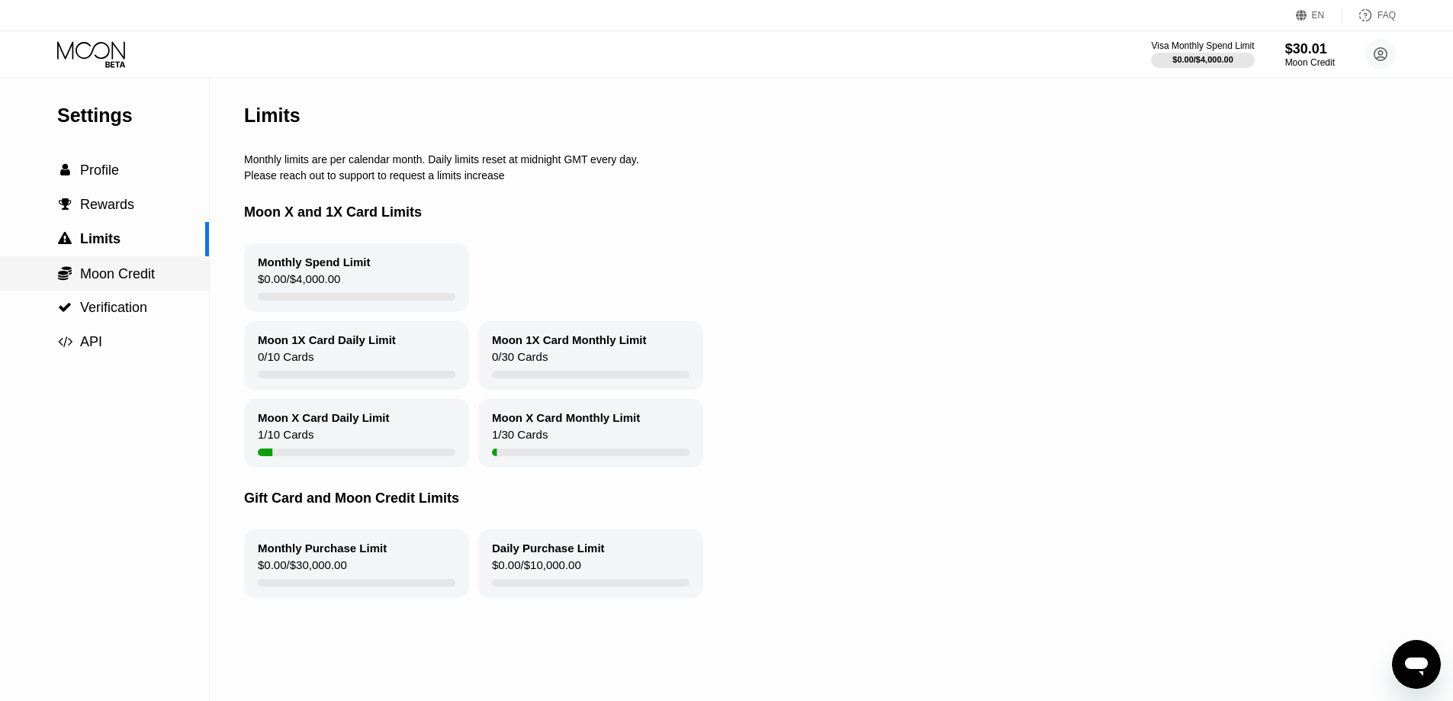
click at [113, 277] on span "Moon Credit" at bounding box center [117, 273] width 75 height 15
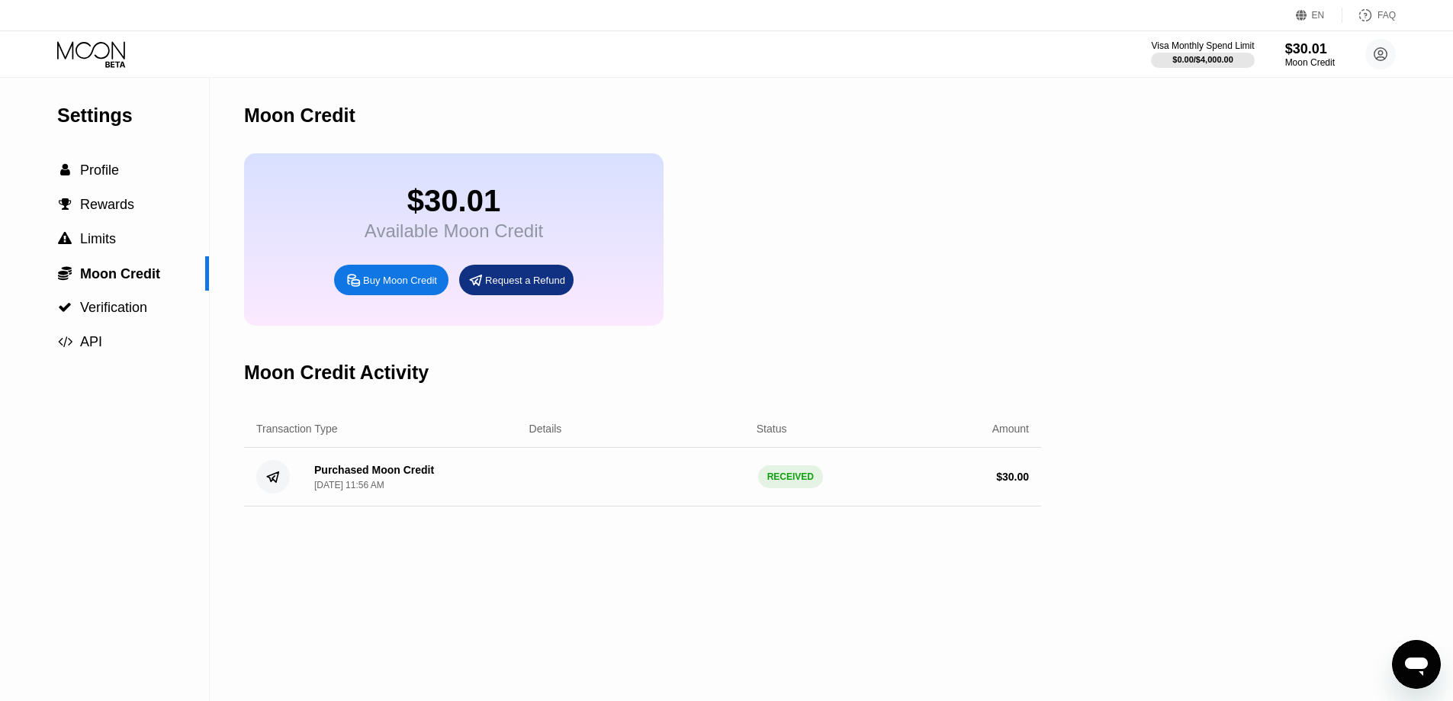
click at [120, 85] on div "Settings  Profile  Rewards  Limits  Moon Credit  Verification  API" at bounding box center [104, 218] width 209 height 281
click at [104, 56] on icon at bounding box center [92, 54] width 71 height 27
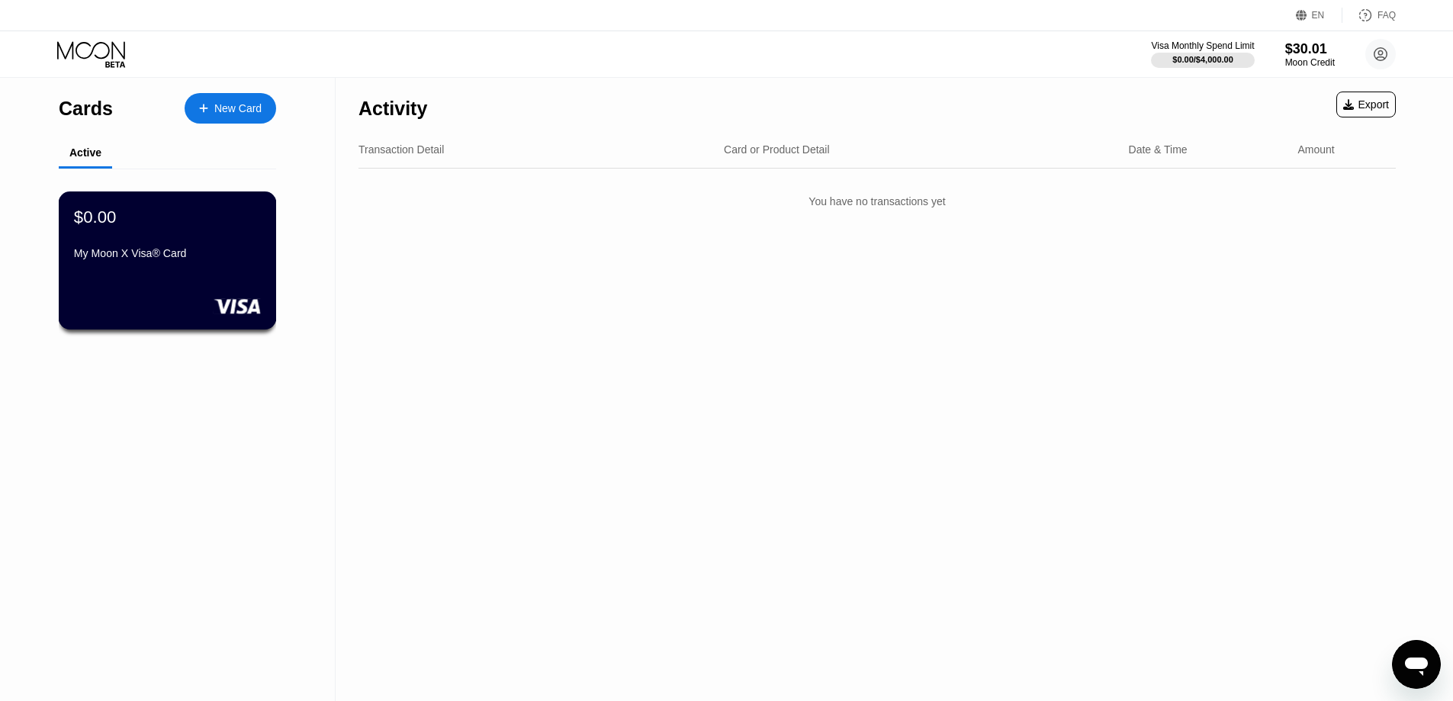
click at [183, 255] on div "My Moon X Visa® Card" at bounding box center [167, 253] width 187 height 12
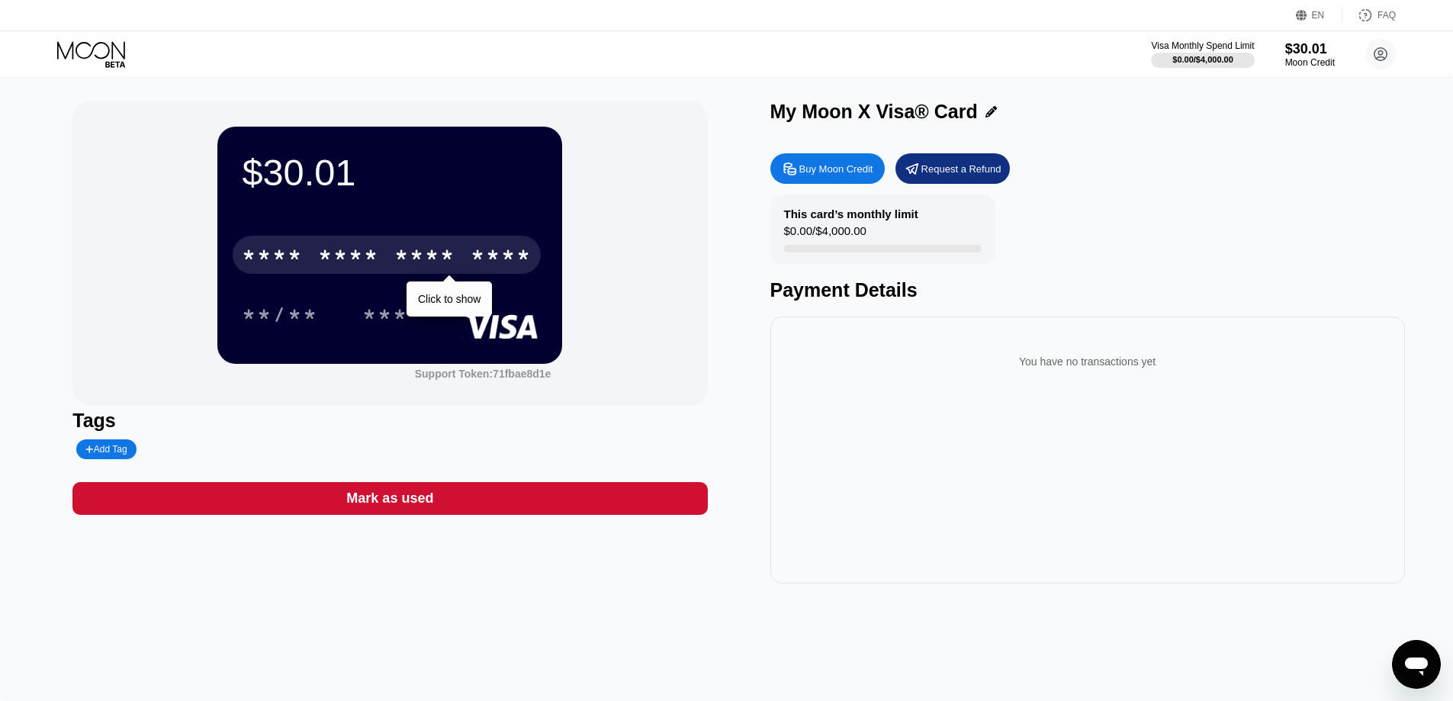
click at [431, 262] on div "* * * *" at bounding box center [424, 257] width 61 height 24
click at [432, 263] on div "* * * *" at bounding box center [424, 257] width 61 height 24
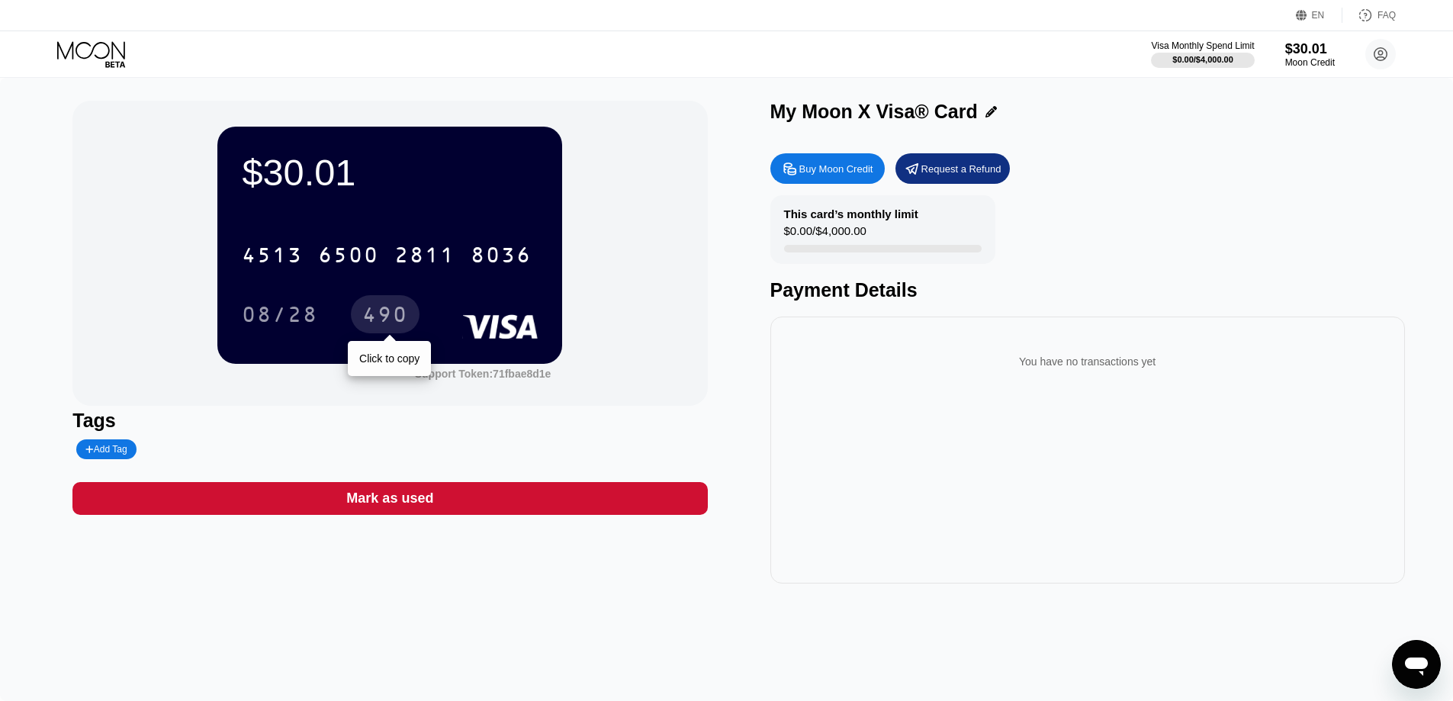
drag, startPoint x: 415, startPoint y: 316, endPoint x: 379, endPoint y: 315, distance: 35.9
click at [379, 315] on div "490" at bounding box center [385, 314] width 69 height 38
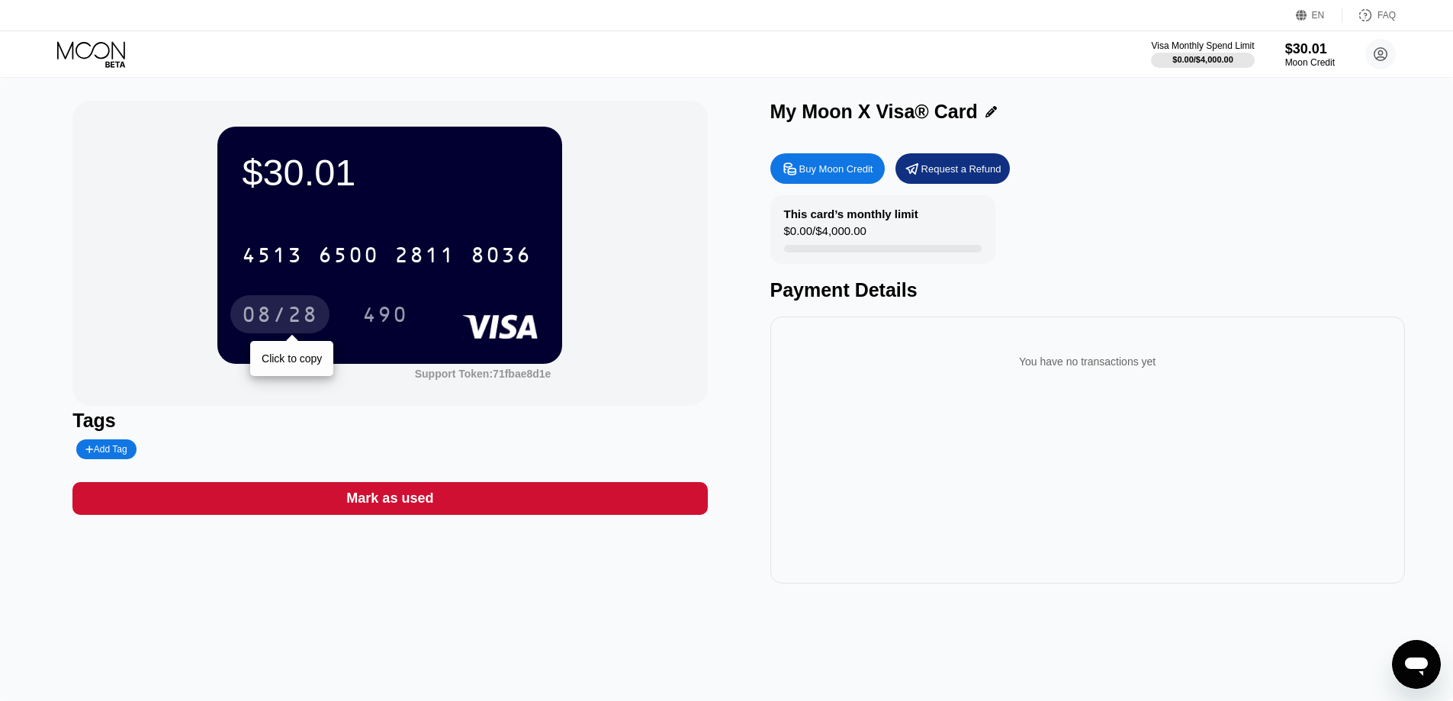
drag, startPoint x: 282, startPoint y: 310, endPoint x: 429, endPoint y: 342, distance: 149.9
click at [282, 310] on div "08/28" at bounding box center [280, 316] width 76 height 24
click at [1100, 275] on div "This card’s monthly limit $0.00 / $4,000.00 Payment Details" at bounding box center [1087, 248] width 635 height 106
